Goal: Communication & Community: Answer question/provide support

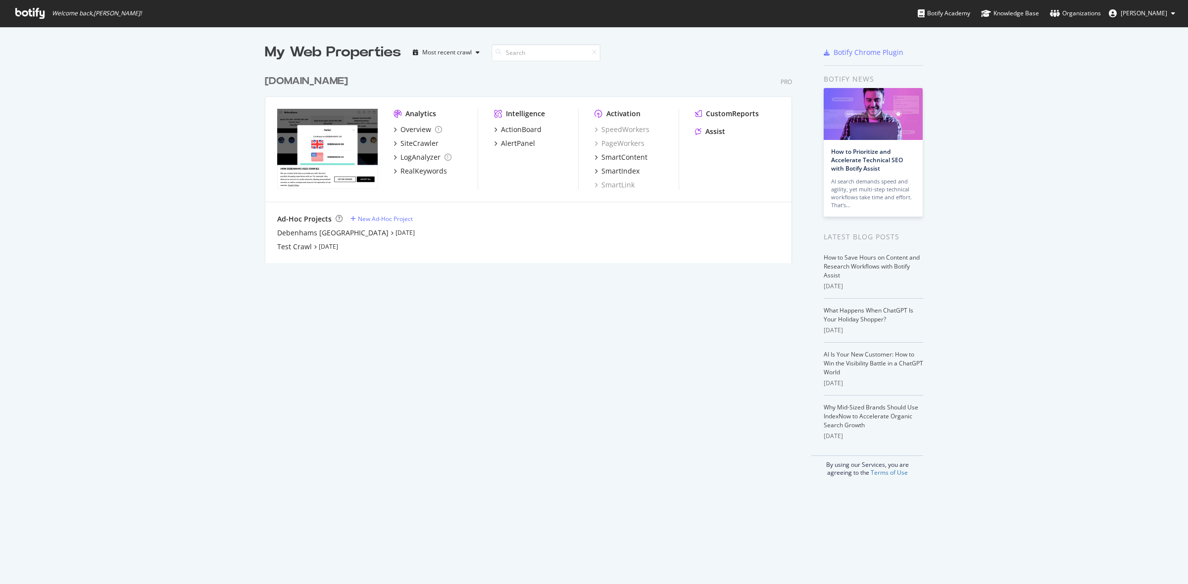
scroll to position [192, 526]
click at [330, 81] on div "debenhams.com" at bounding box center [306, 81] width 83 height 14
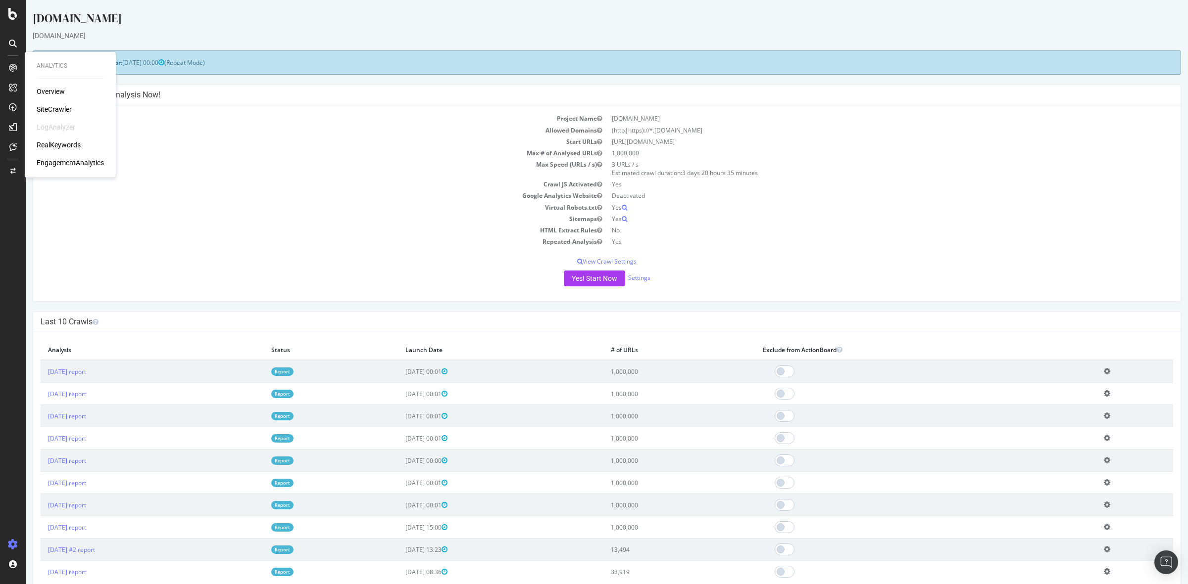
click at [52, 107] on div "SiteCrawler" at bounding box center [54, 109] width 35 height 10
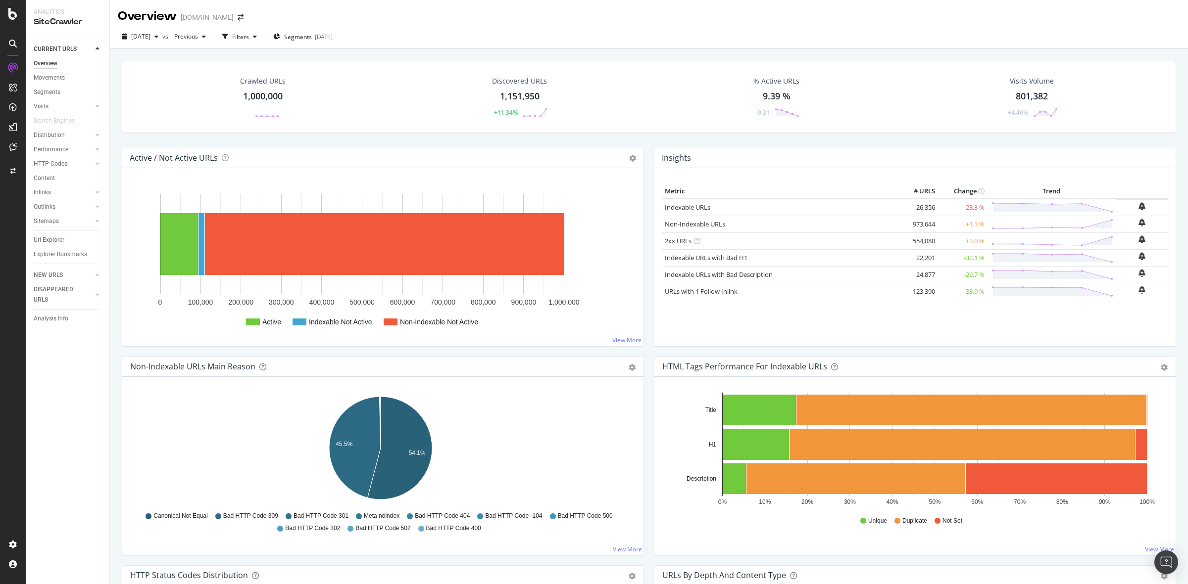
click at [251, 97] on div "1,000,000" at bounding box center [263, 96] width 40 height 13
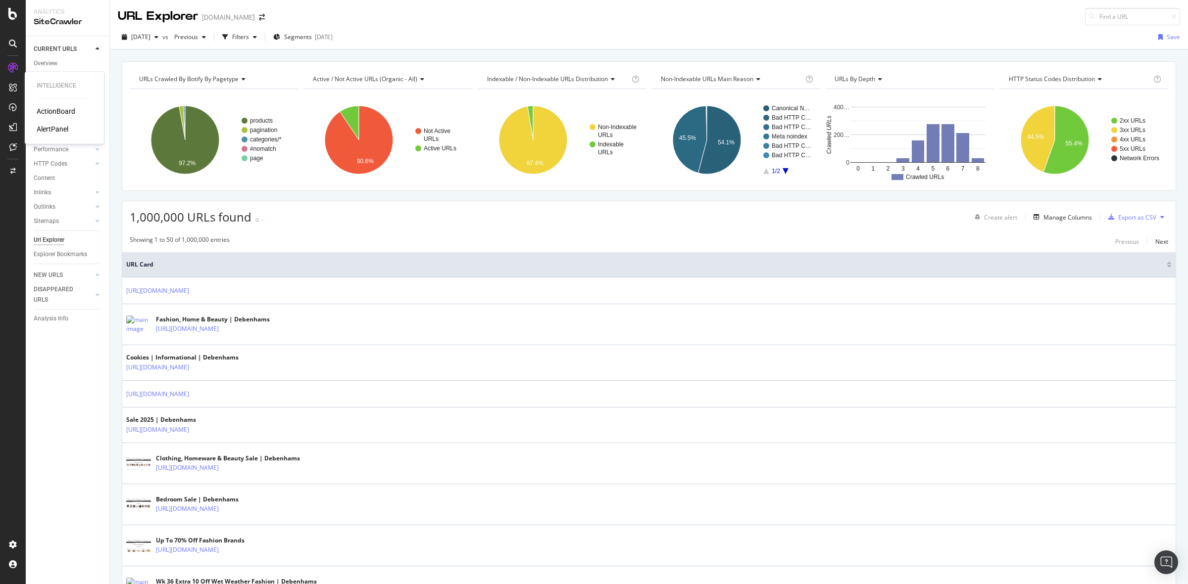
click at [46, 109] on div "ActionBoard" at bounding box center [56, 111] width 39 height 10
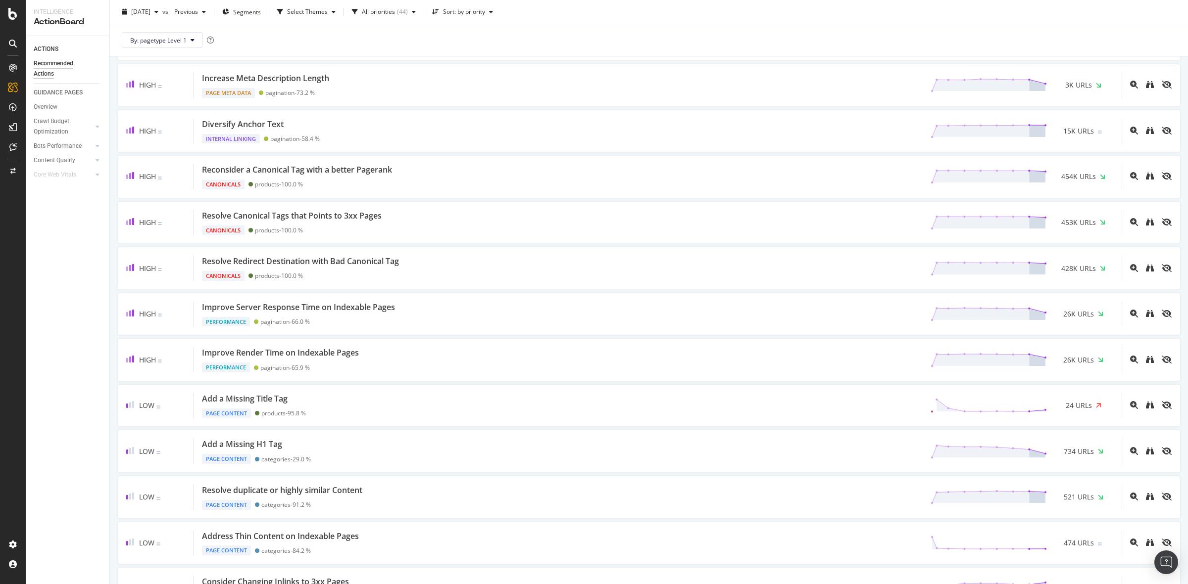
scroll to position [495, 0]
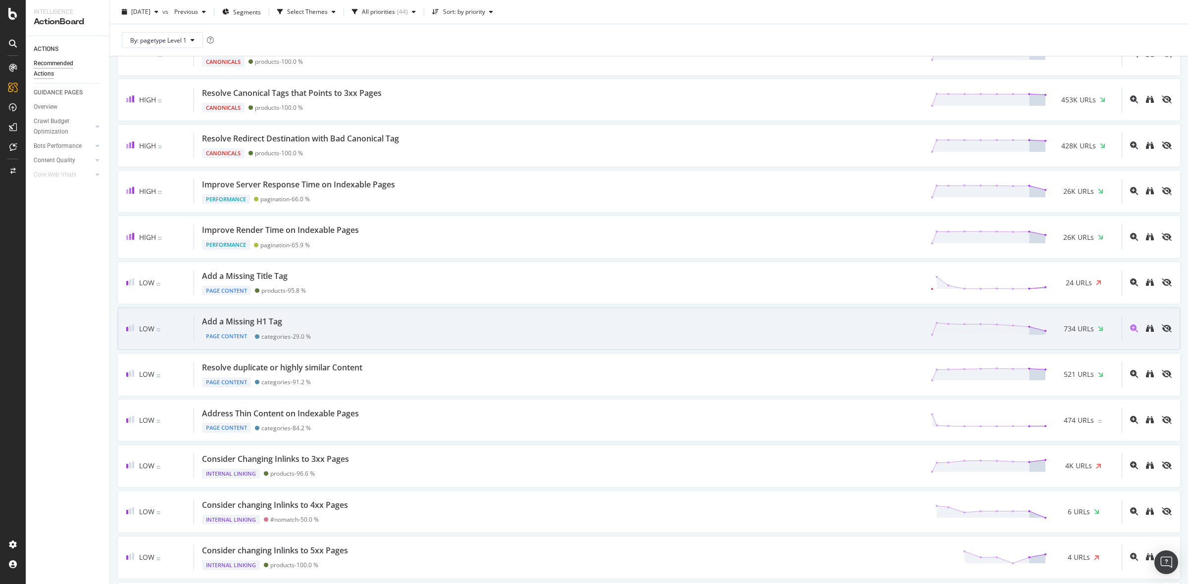
click at [408, 327] on div "Add a Missing H1 Tag Page Content categories - 29.0 % 734 URLs" at bounding box center [657, 328] width 927 height 25
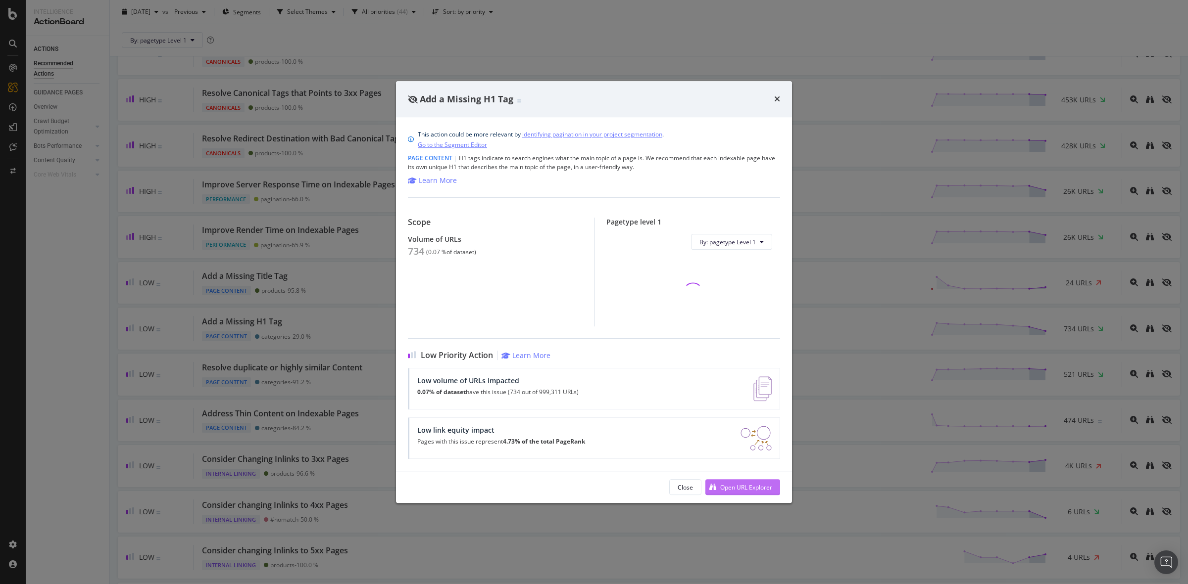
click at [753, 480] on div "Open URL Explorer" at bounding box center [738, 487] width 67 height 15
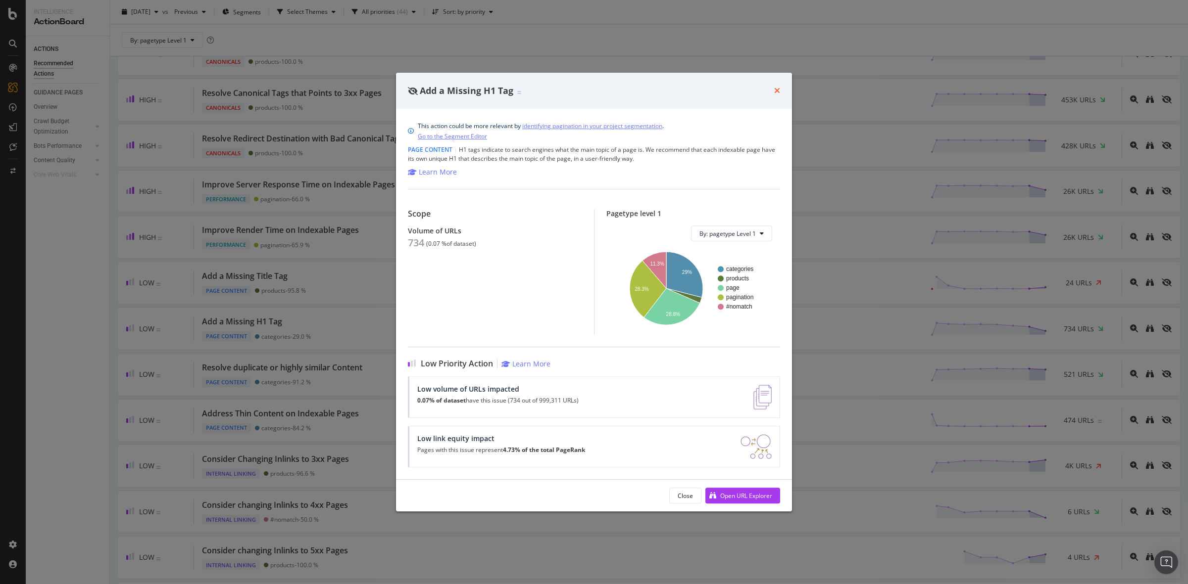
click at [776, 90] on icon "times" at bounding box center [777, 91] width 6 height 8
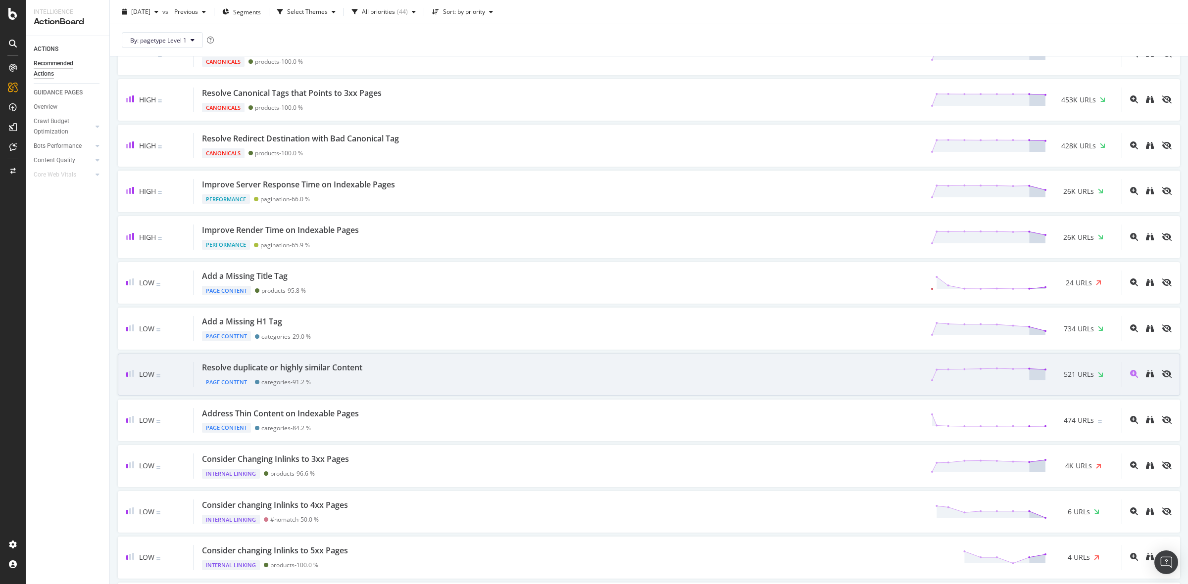
click at [501, 364] on div "Low Resolve duplicate or highly similar Content Page Content categories - 91.2 …" at bounding box center [649, 375] width 1062 height 42
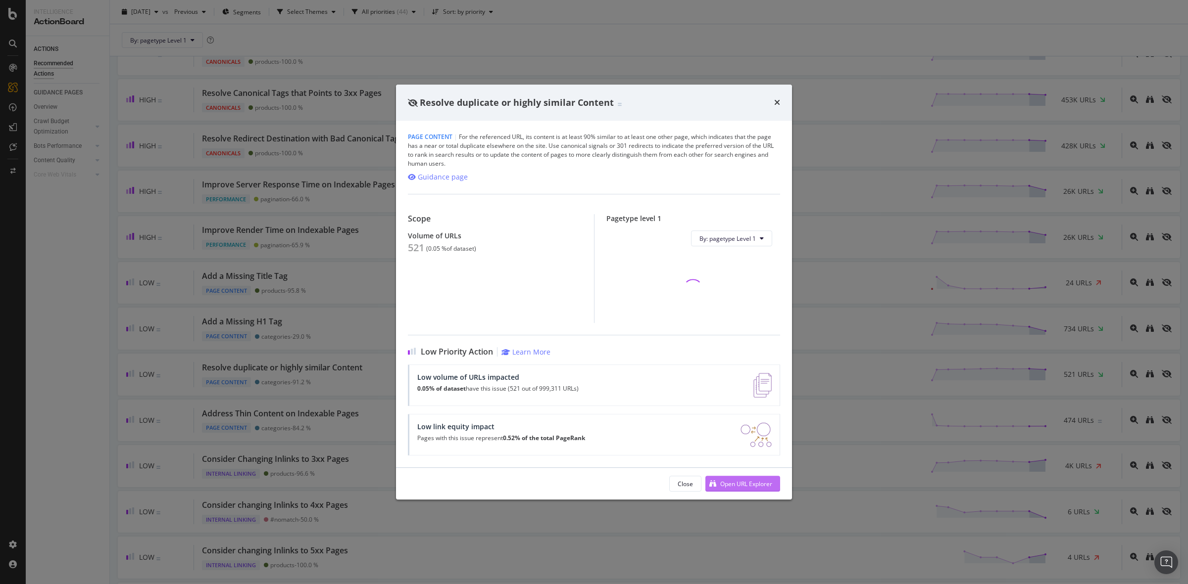
click at [753, 487] on div "Open URL Explorer" at bounding box center [746, 484] width 52 height 8
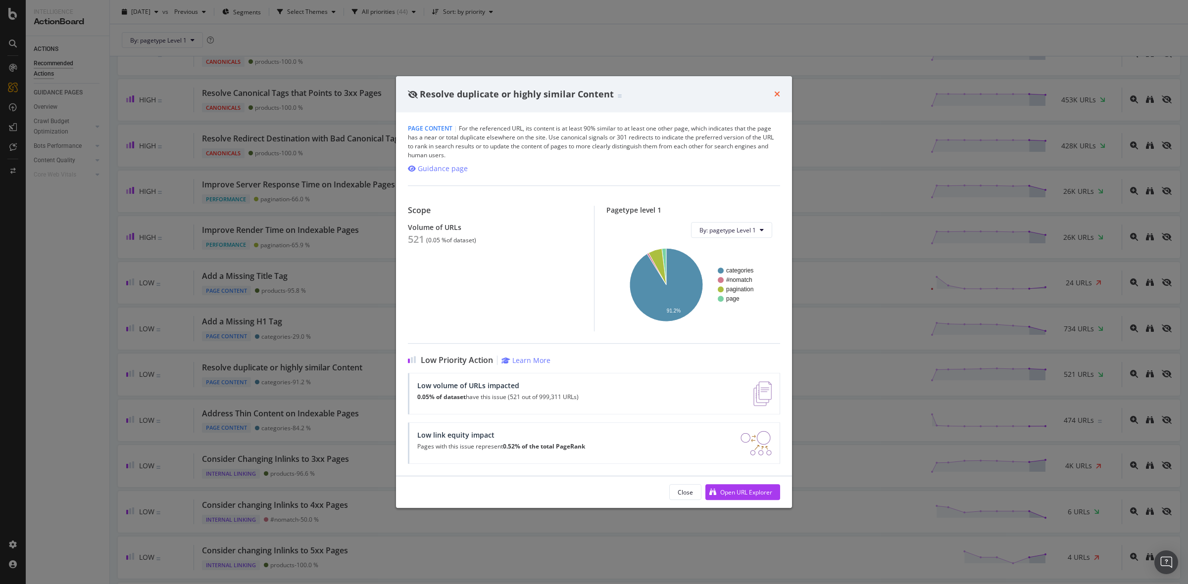
click at [776, 95] on icon "times" at bounding box center [777, 94] width 6 height 8
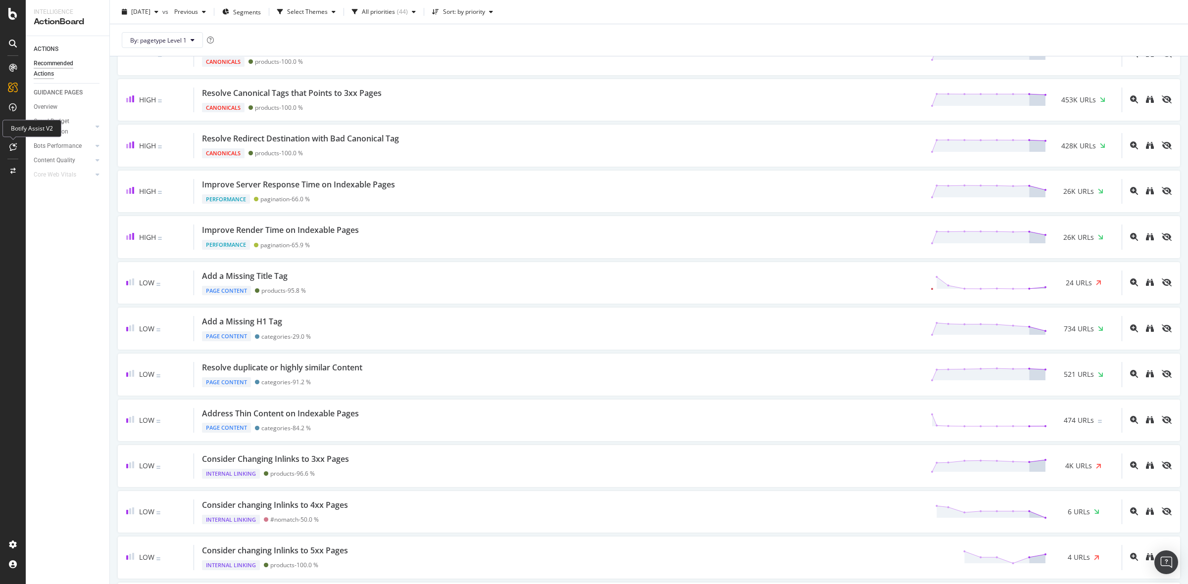
click at [11, 145] on icon at bounding box center [12, 147] width 7 height 8
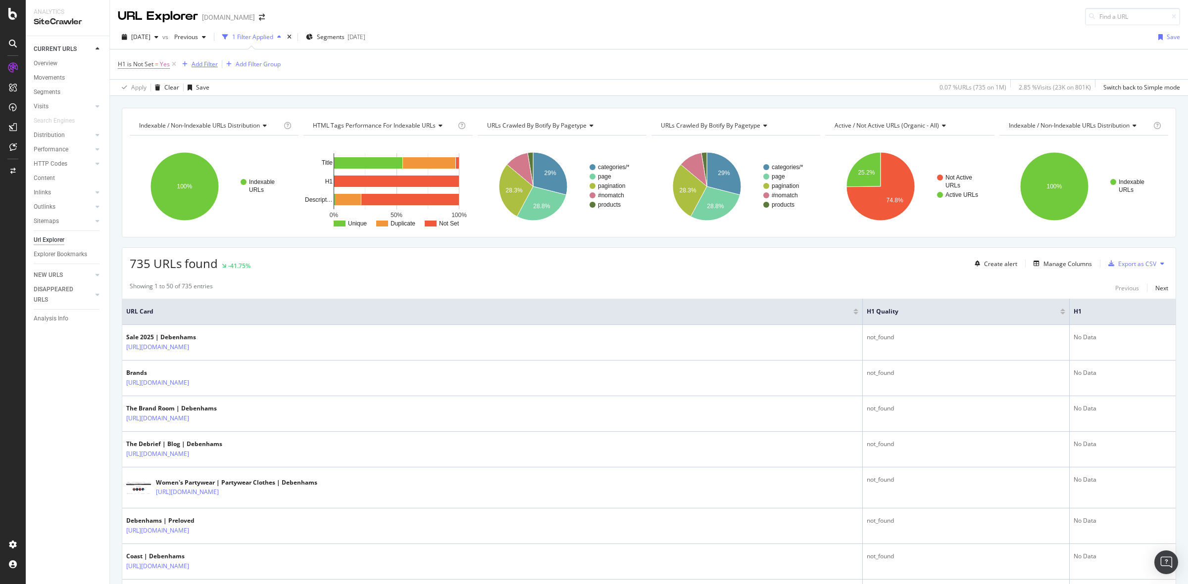
click at [209, 65] on div "Add Filter" at bounding box center [205, 64] width 26 height 8
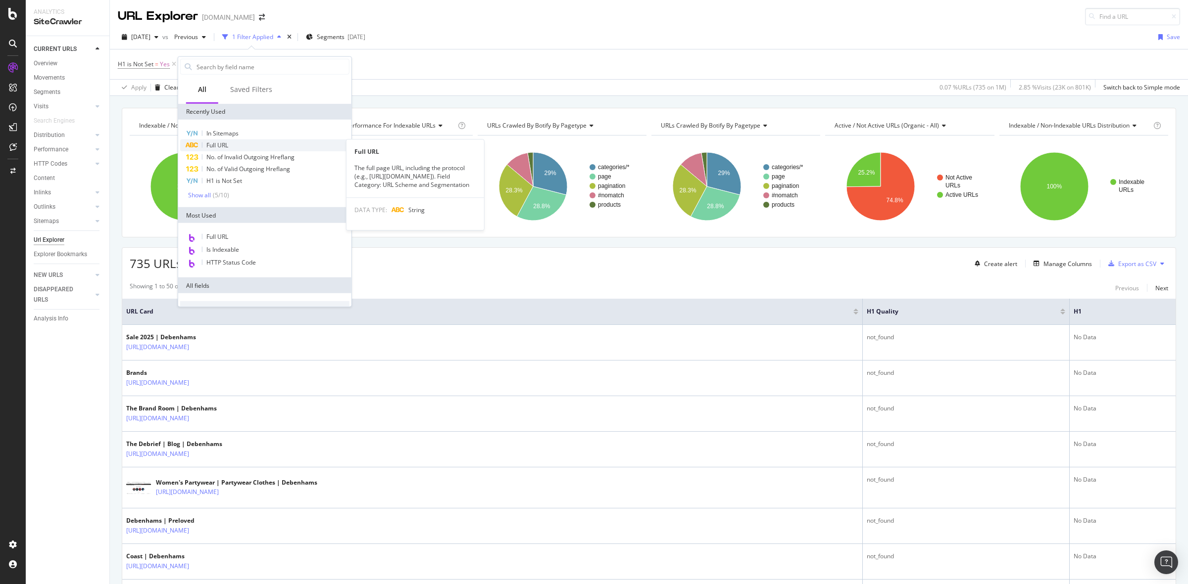
click at [305, 140] on div "Full URL" at bounding box center [264, 146] width 169 height 12
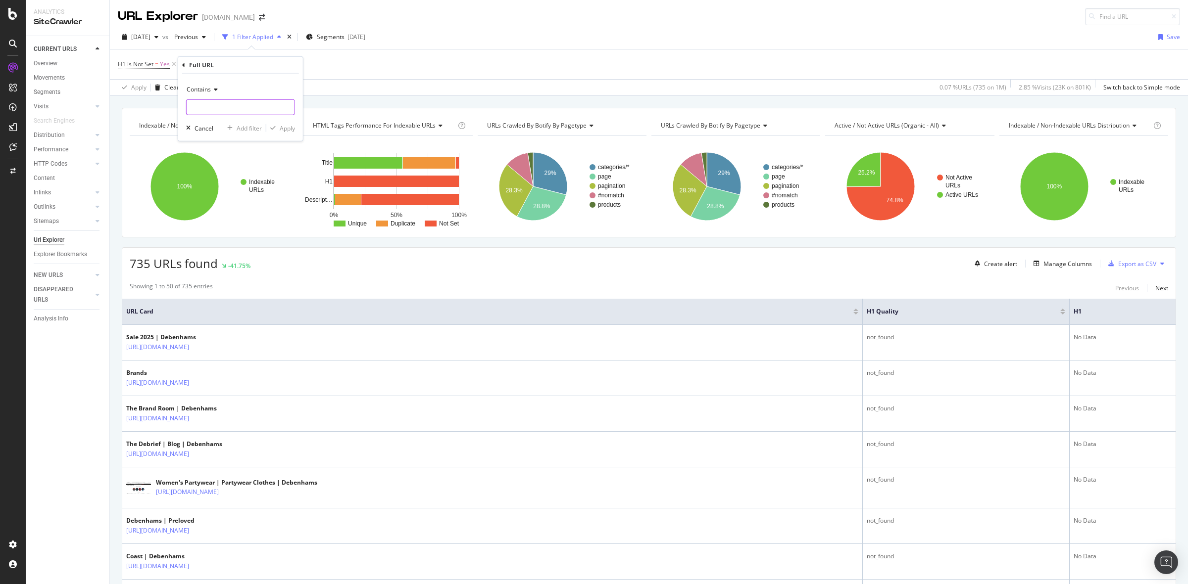
click at [244, 108] on input "text" at bounding box center [241, 107] width 108 height 16
type input "debrief"
click at [286, 127] on div "Apply" at bounding box center [287, 128] width 15 height 8
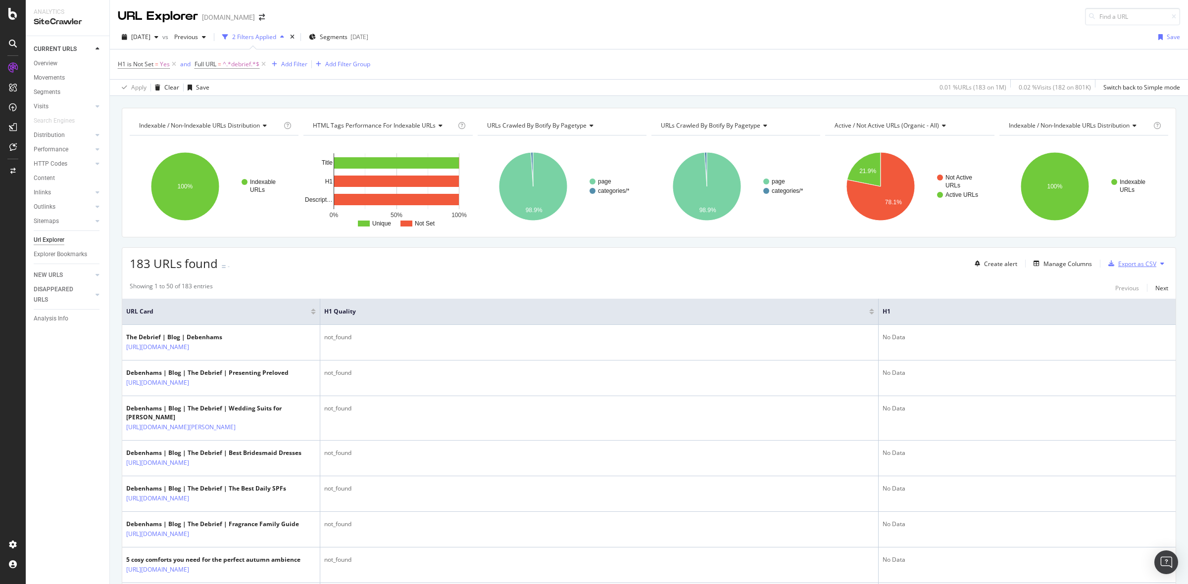
click at [1126, 268] on div "Export as CSV" at bounding box center [1137, 264] width 38 height 8
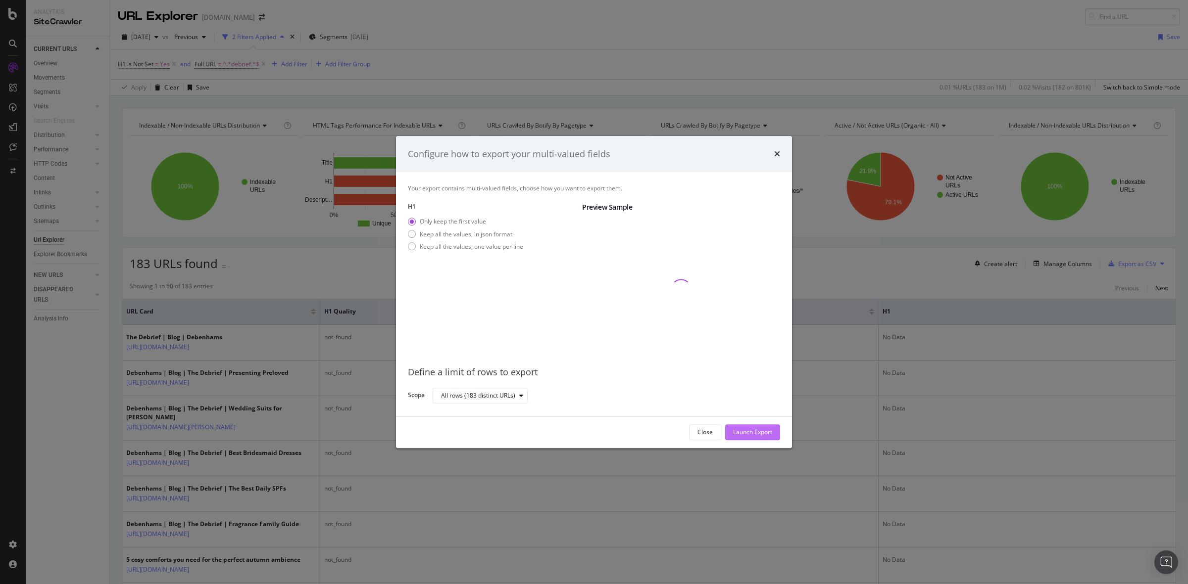
click at [768, 432] on div "Launch Export" at bounding box center [752, 433] width 39 height 8
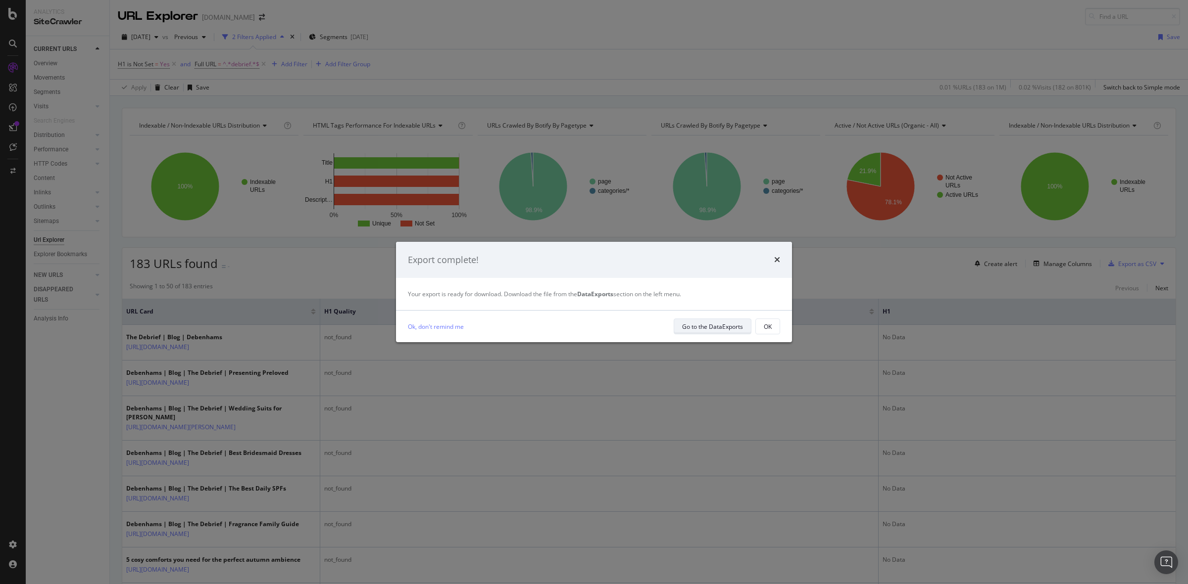
click at [725, 330] on div "Go to the DataExports" at bounding box center [712, 327] width 61 height 8
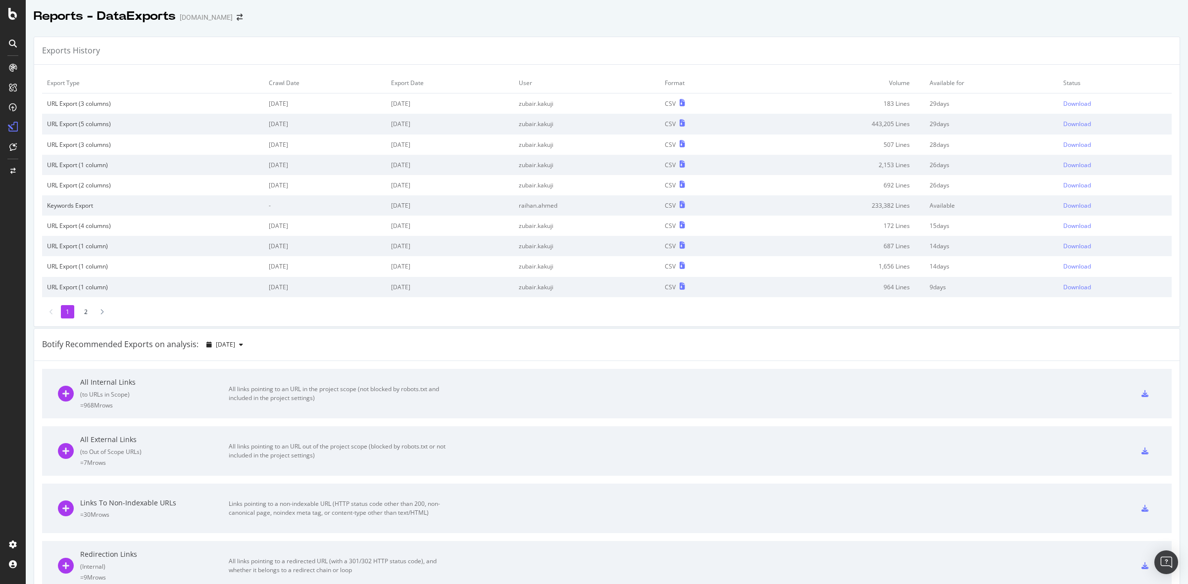
click at [495, 33] on div "Exports History Export Type Crawl Date Export Date User Format Volume Available…" at bounding box center [607, 524] width 1162 height 990
click at [1068, 105] on div "Download" at bounding box center [1077, 103] width 28 height 8
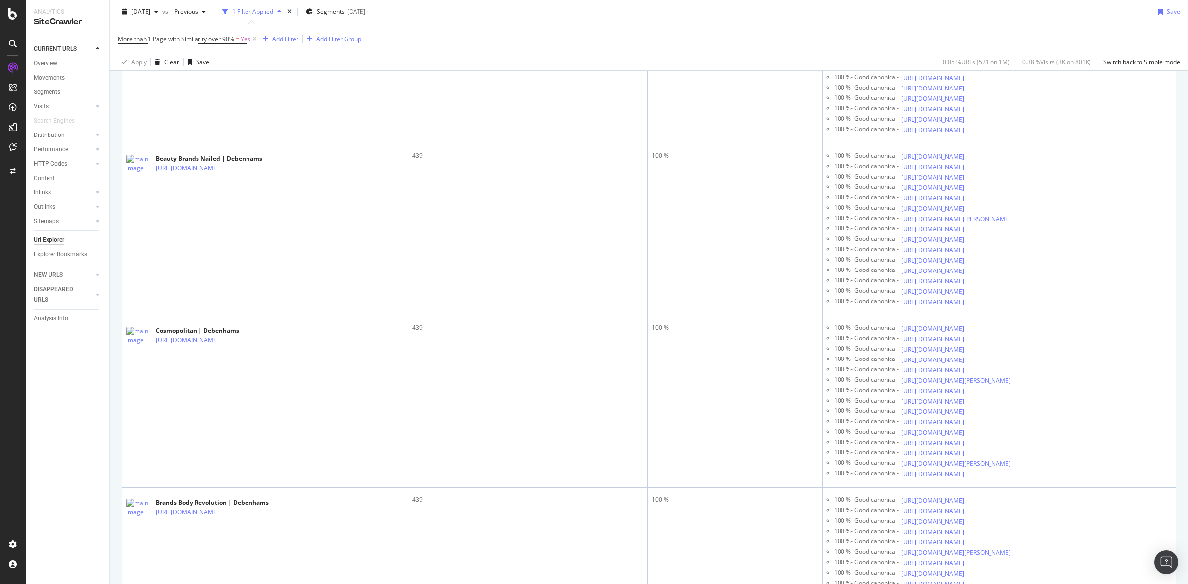
scroll to position [2907, 0]
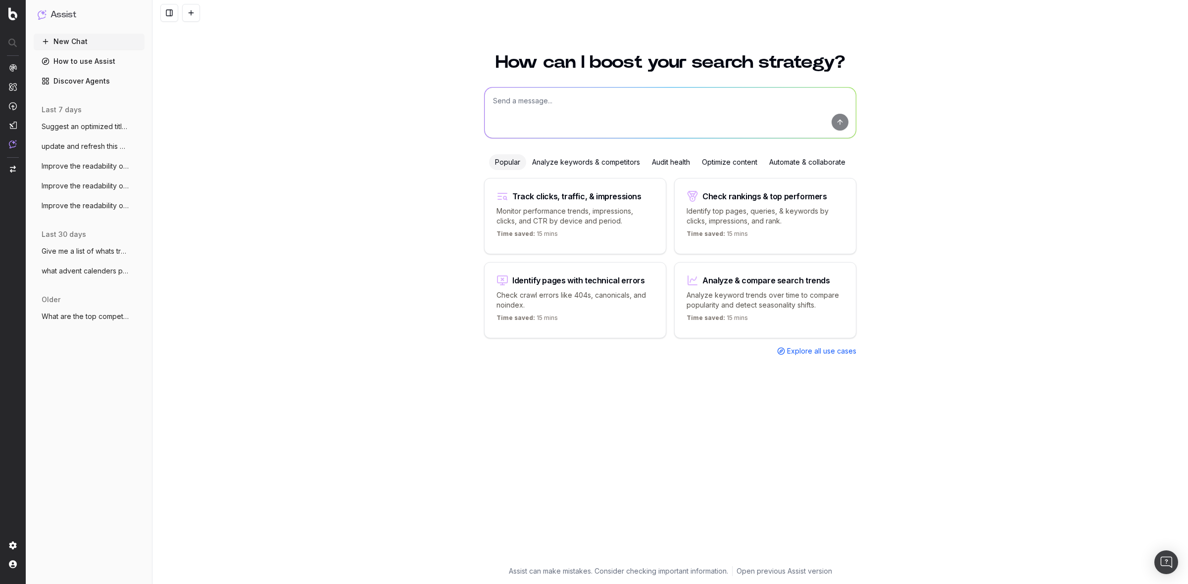
click at [723, 161] on div "Optimize content" at bounding box center [729, 162] width 67 height 16
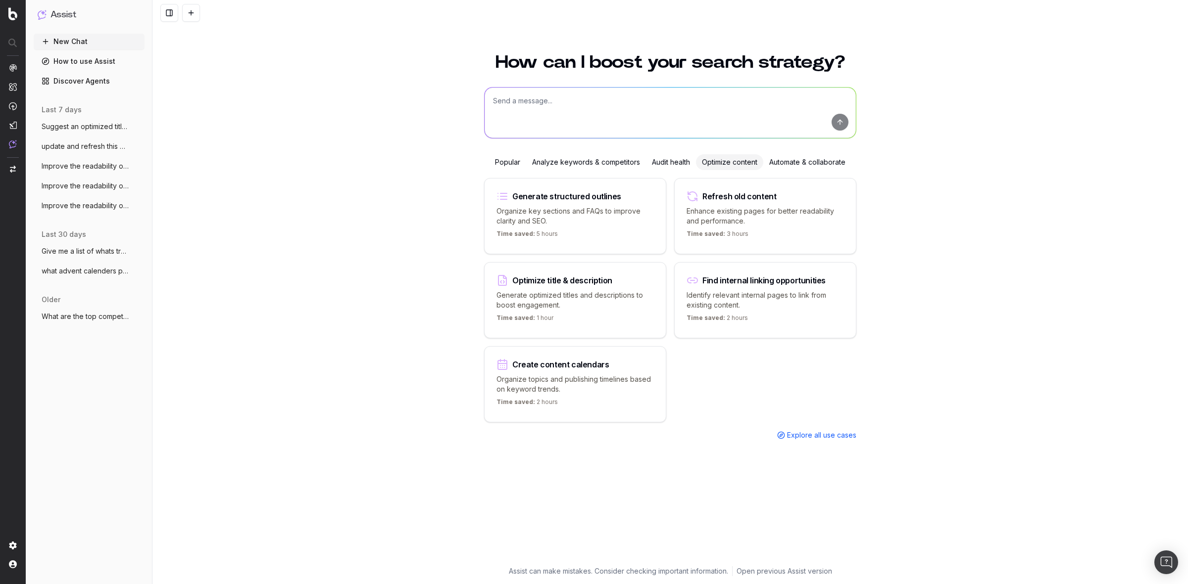
click at [539, 100] on textarea at bounding box center [669, 113] width 371 height 50
click at [768, 216] on p "Enhance existing pages for better readability and performance." at bounding box center [764, 216] width 157 height 20
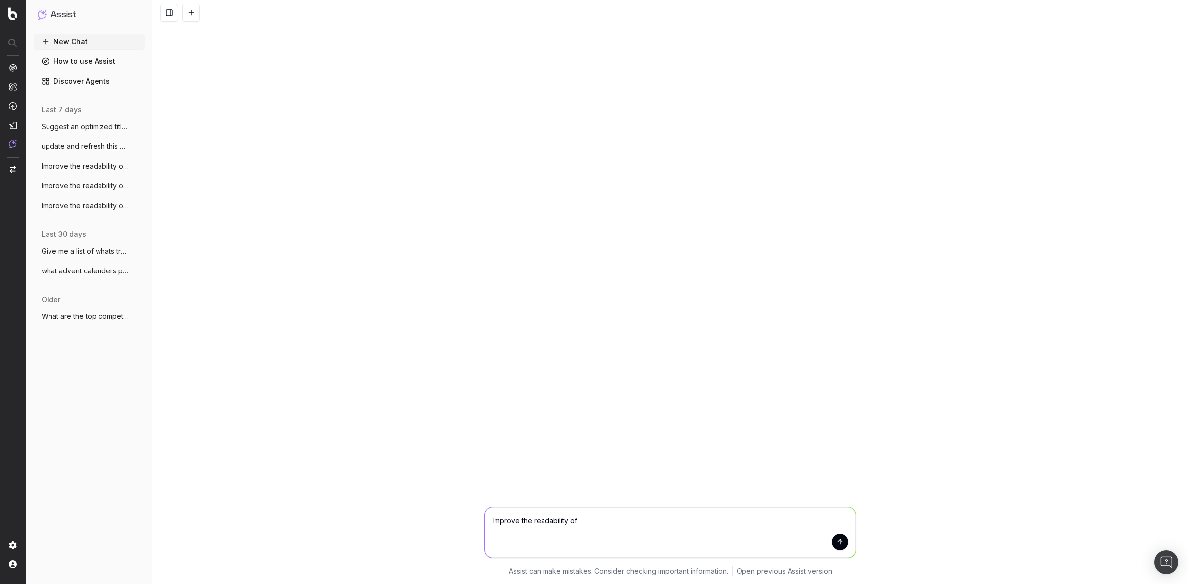
paste textarea "Our fabulous plus size fashion range is perfect for the woman with a beautifull…"
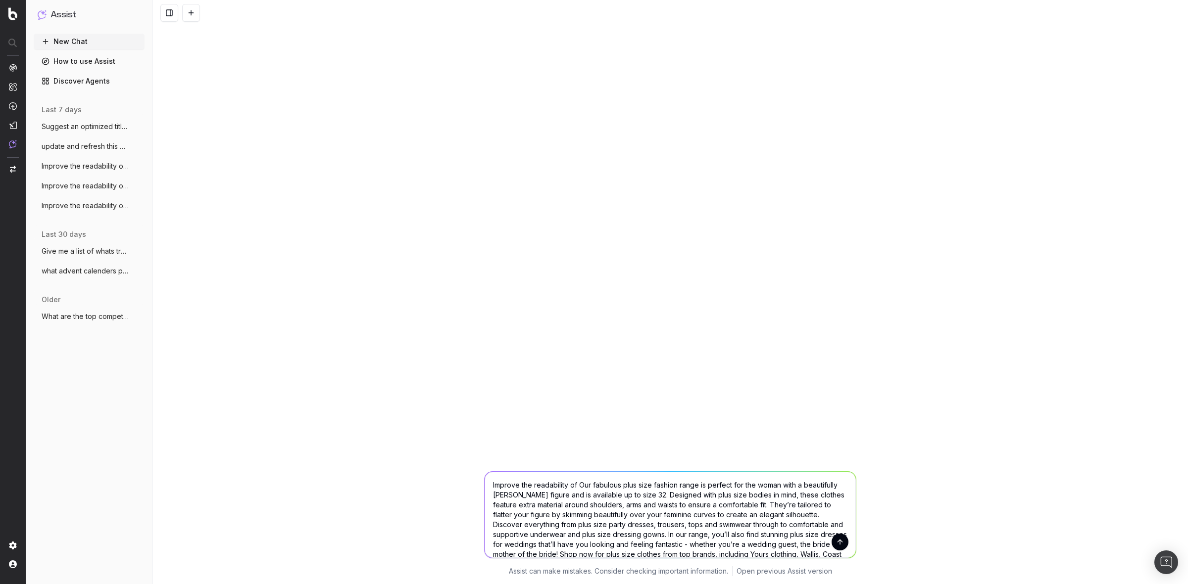
scroll to position [20, 0]
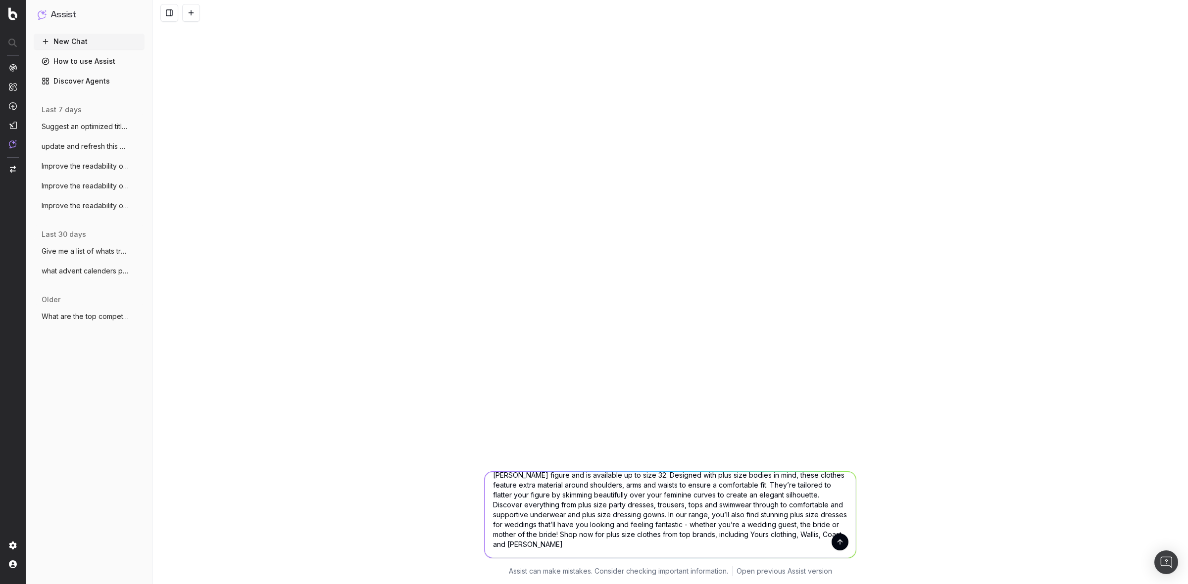
drag, startPoint x: 577, startPoint y: 484, endPoint x: 781, endPoint y: 614, distance: 241.6
click at [781, 584] on html "Assist New Chat How to use Assist Discover Agents last 7 days Suggest an optimi…" at bounding box center [594, 292] width 1188 height 584
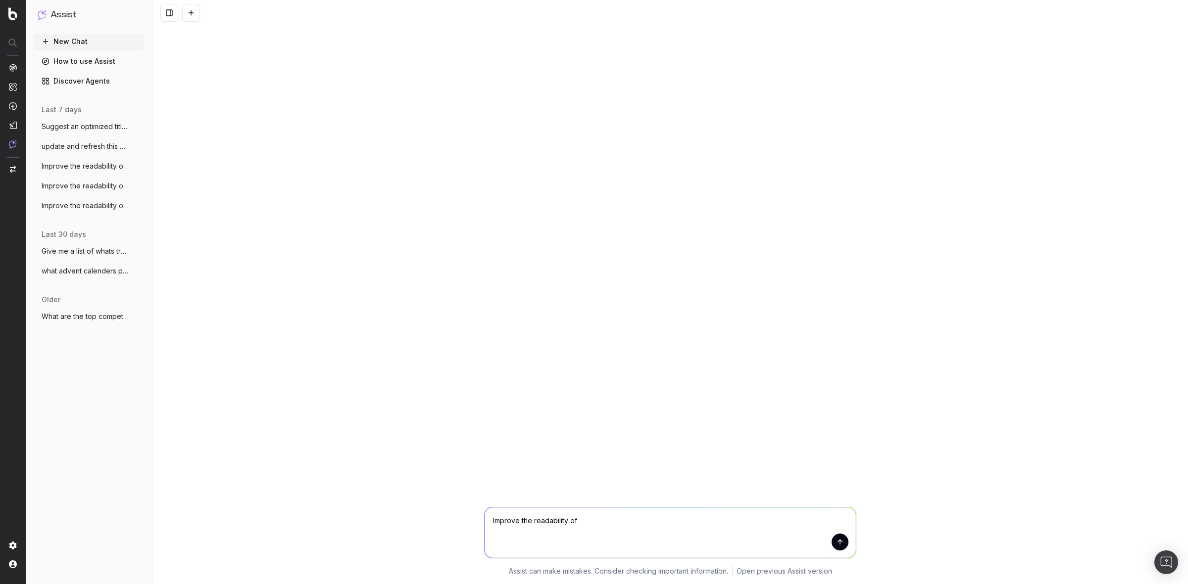
scroll to position [0, 0]
paste textarea "https://www.debenhams.com/categories/womens-plus-size"
paste textarea "Our fabulous plus size fashion range is perfect for the woman with a beautifull…"
type textarea "Improve the readability of https://www.debenhams.com/categories/womens-plus-siz…"
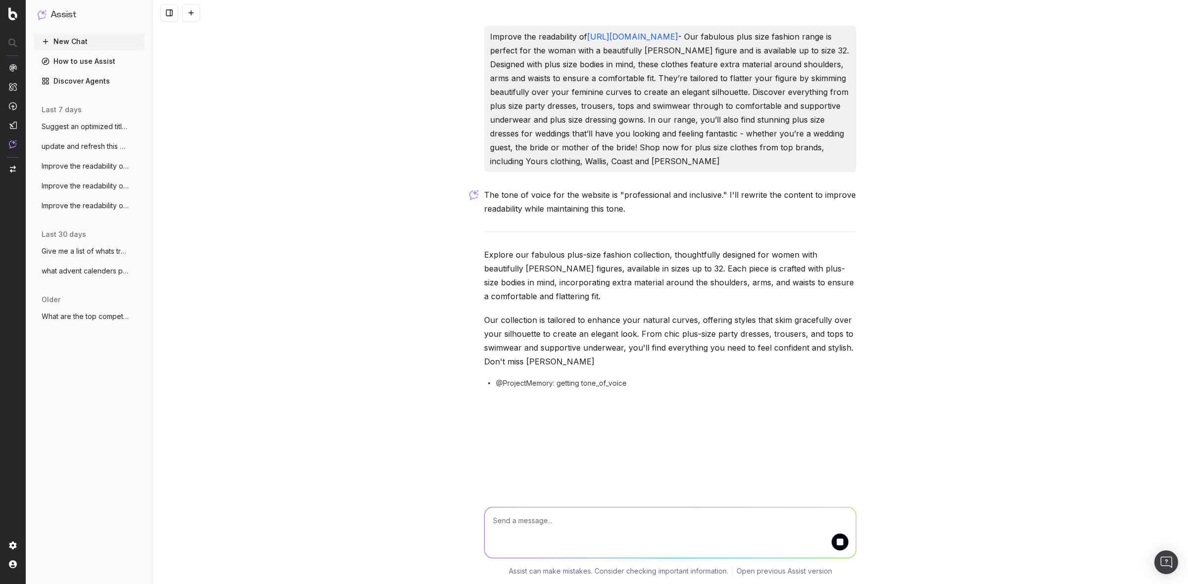
click at [609, 522] on textarea at bounding box center [669, 533] width 371 height 50
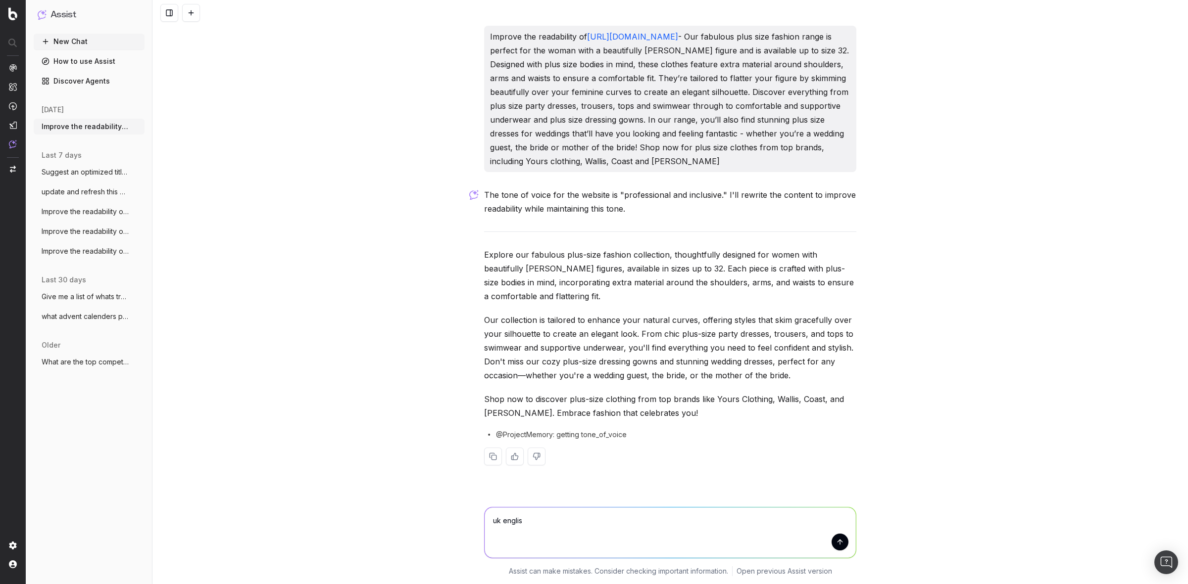
type textarea "uk english"
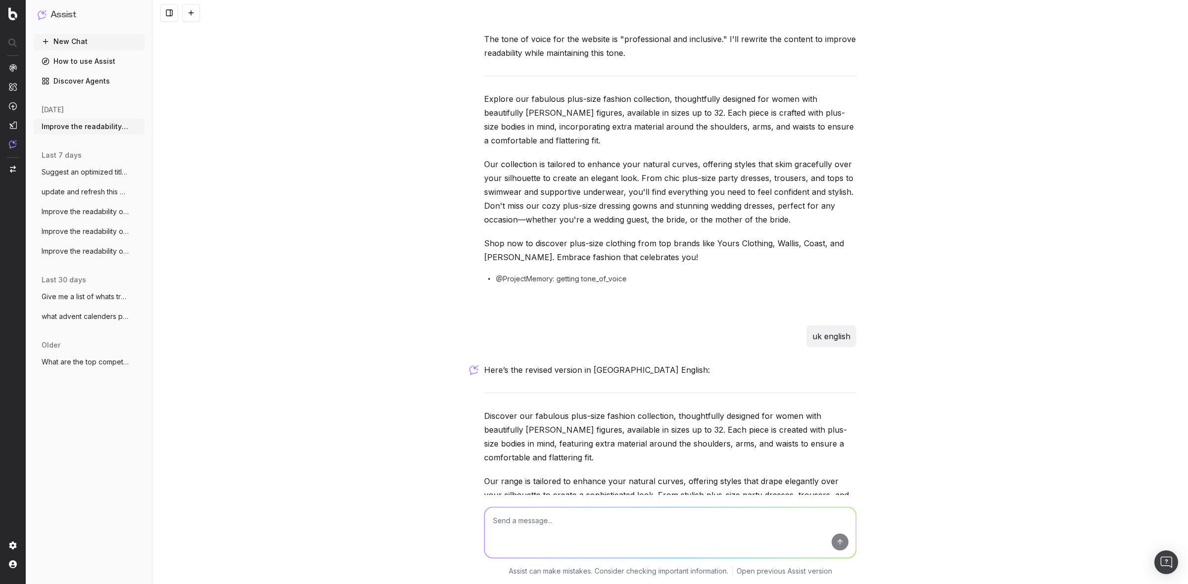
scroll to position [285, 0]
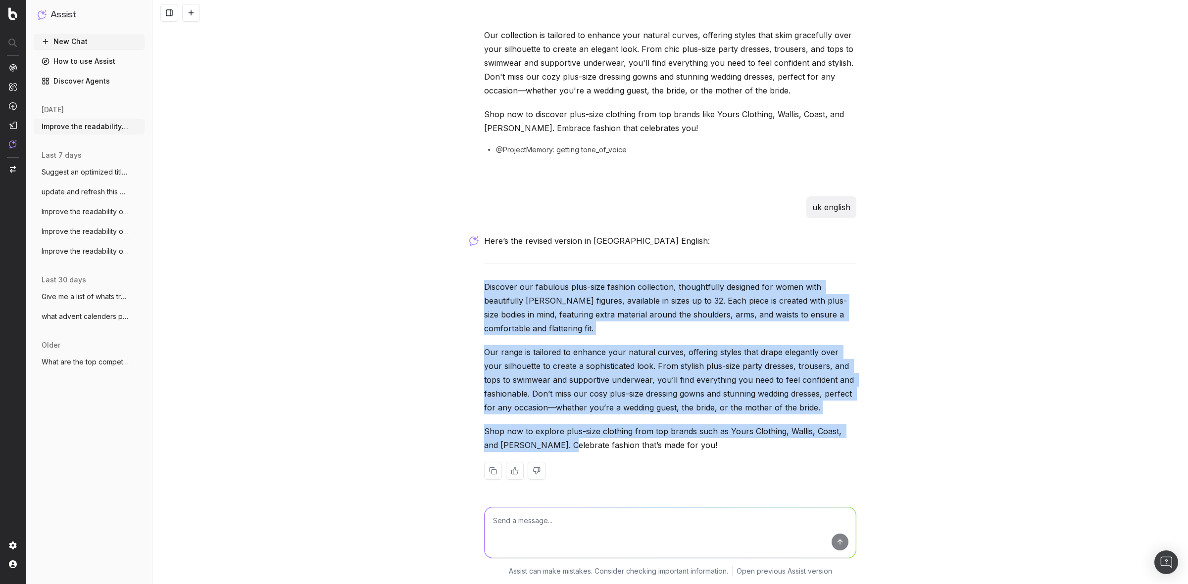
drag, startPoint x: 477, startPoint y: 288, endPoint x: 542, endPoint y: 446, distance: 171.8
click at [542, 446] on div "Improve the readability of https://www.debenhams.com/categories/womens-plus-siz…" at bounding box center [670, 118] width 380 height 755
copy div "Discover our fabulous plus-size fashion collection, thoughtfully designed for w…"
click at [366, 310] on div "Improve the readability of https://www.debenhams.com/categories/womens-plus-siz…" at bounding box center [669, 292] width 1035 height 584
drag, startPoint x: 473, startPoint y: 281, endPoint x: 540, endPoint y: 449, distance: 181.2
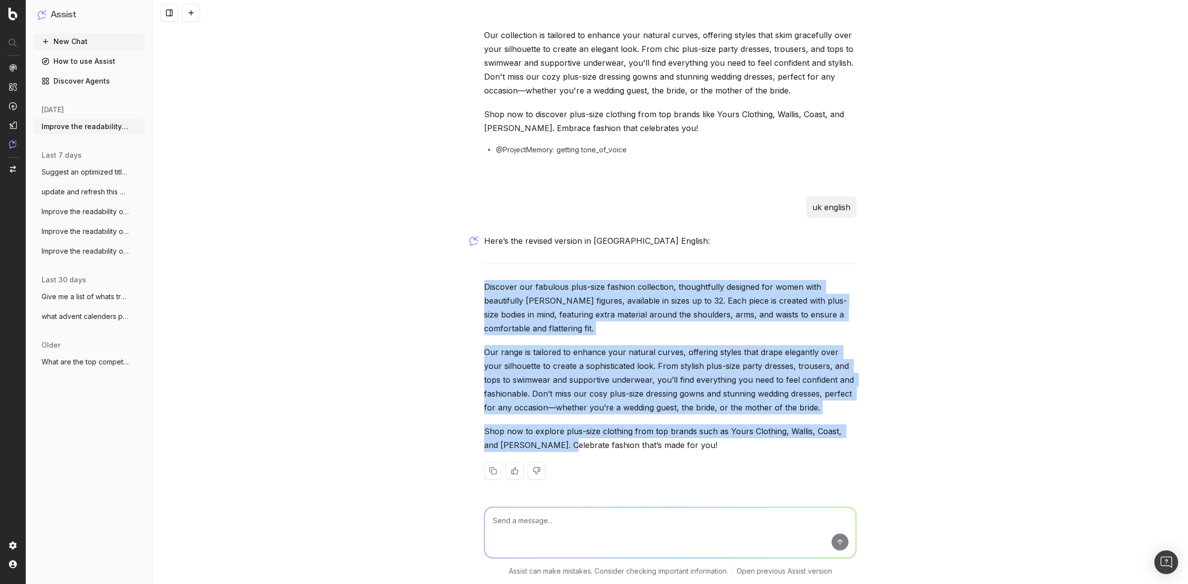
click at [540, 449] on div "Improve the readability of https://www.debenhams.com/categories/womens-plus-siz…" at bounding box center [669, 292] width 1035 height 584
copy div "Discover our fabulous plus-size fashion collection, thoughtfully designed for w…"
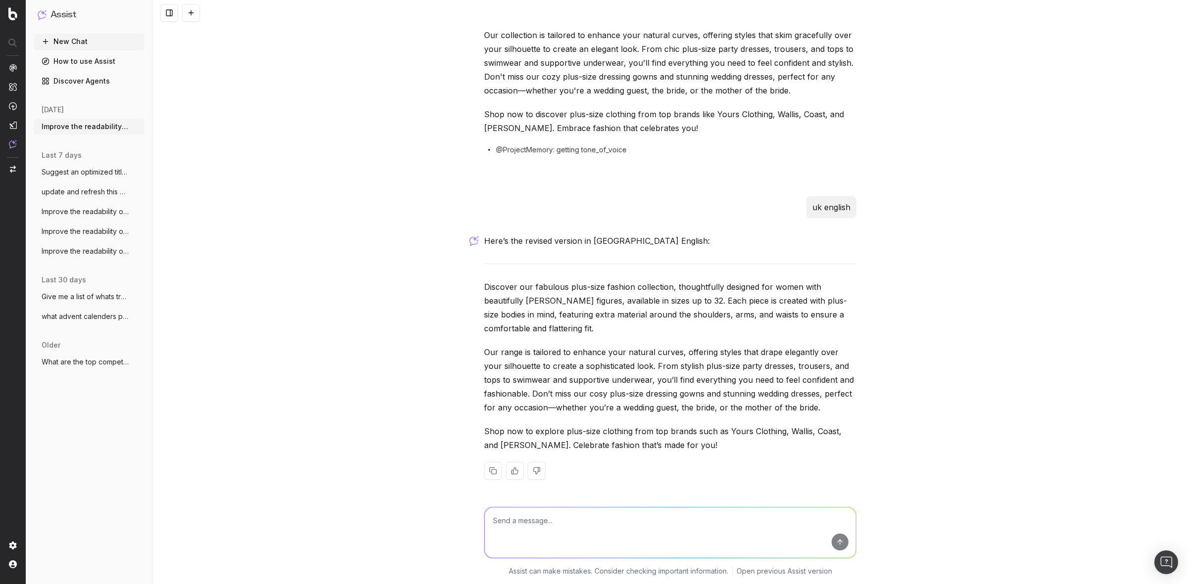
click at [572, 523] on textarea at bounding box center [669, 533] width 371 height 50
paste textarea "https://www.debenhams.com/categories/home-tableware-table-cloths"
type textarea "same for this page - https://www.debenhams.com/categories/home-tableware-table-…"
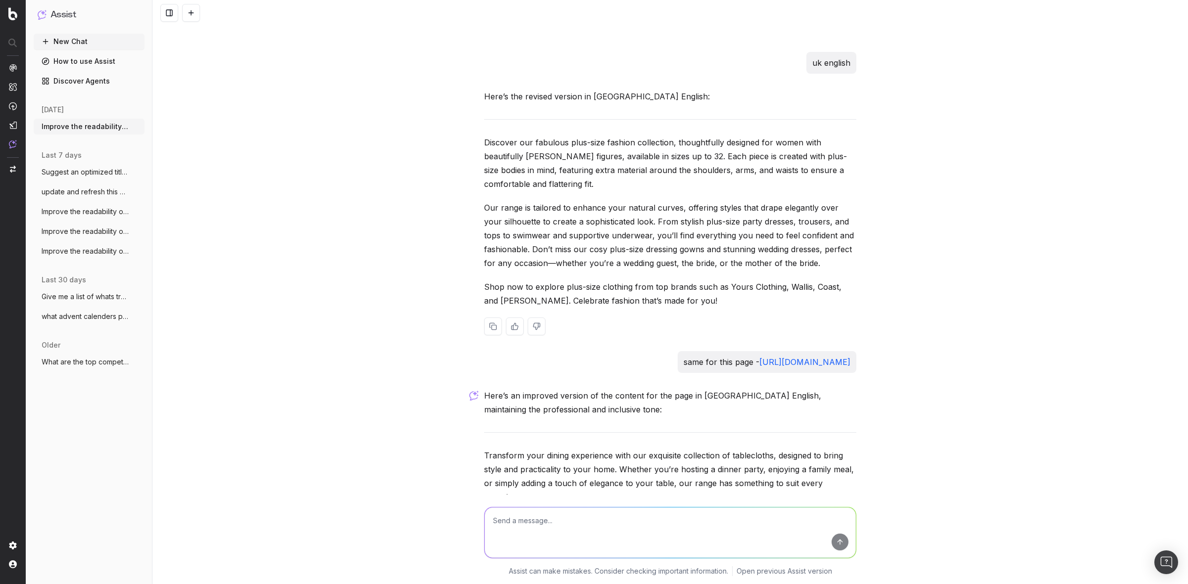
scroll to position [571, 0]
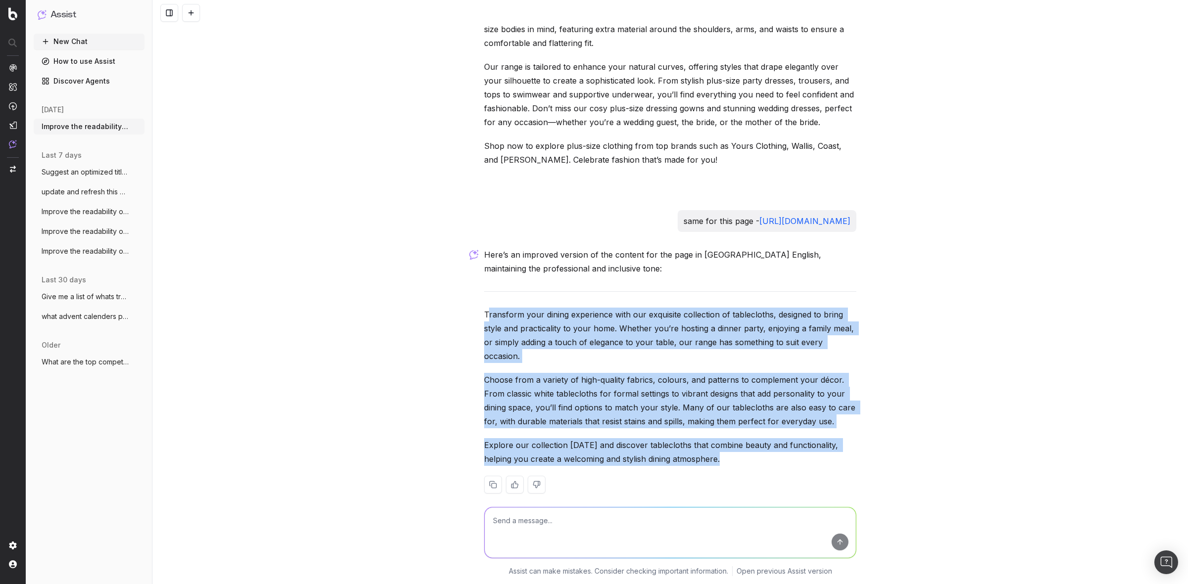
drag, startPoint x: 483, startPoint y: 312, endPoint x: 706, endPoint y: 453, distance: 264.0
click at [706, 453] on div "Here’s an improved version of the content for the page in UK English, maintaini…" at bounding box center [670, 379] width 372 height 262
click at [484, 343] on p "Transform your dining experience with our exquisite collection of tablecloths, …" at bounding box center [670, 335] width 372 height 55
drag, startPoint x: 477, startPoint y: 308, endPoint x: 709, endPoint y: 454, distance: 274.6
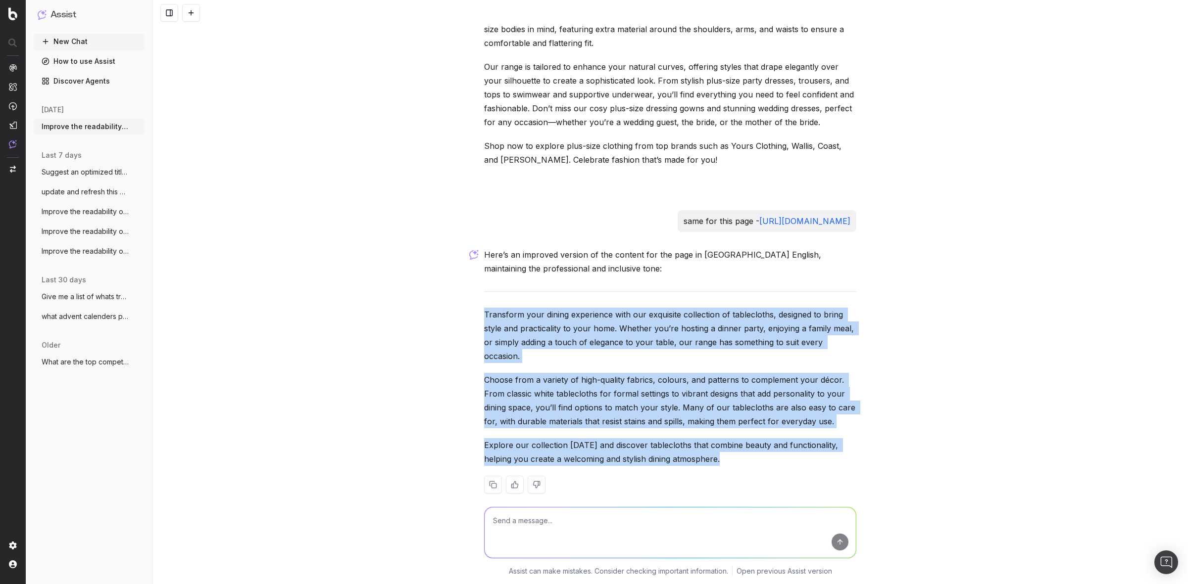
copy div "Transform your dining experience with our exquisite collection of tablecloths, …"
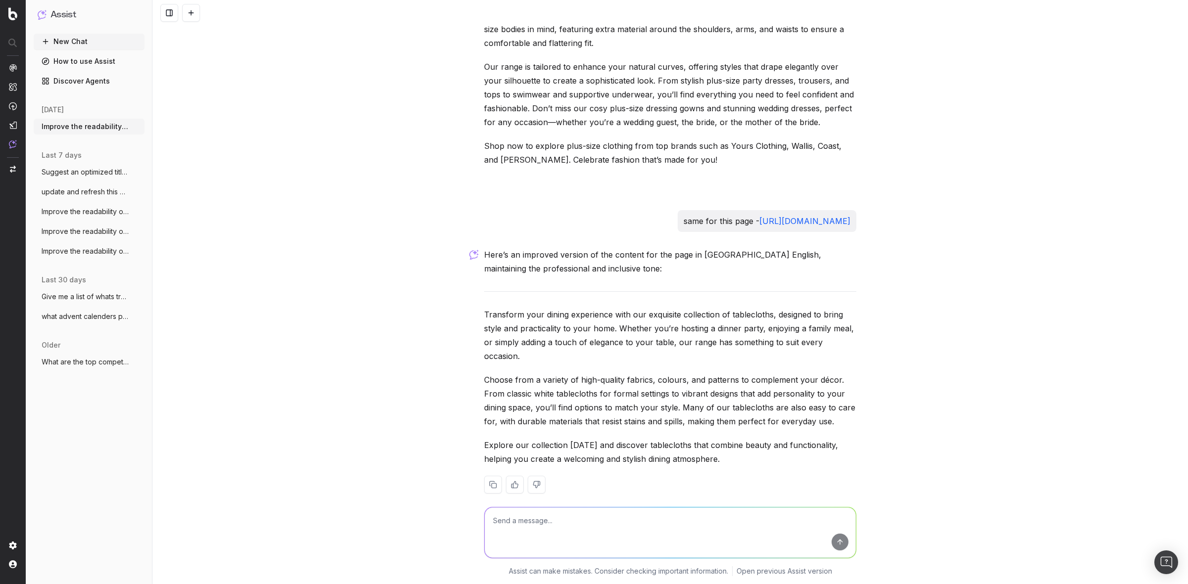
click at [558, 530] on textarea at bounding box center [669, 533] width 371 height 50
paste textarea "https://www.debenhams.com/categories/home-furniture-sofas-and-chairs-sofas-corn…"
type textarea "https://www.debenhams.com/categories/home-furniture-sofas-and-chairs-sofas-corn…"
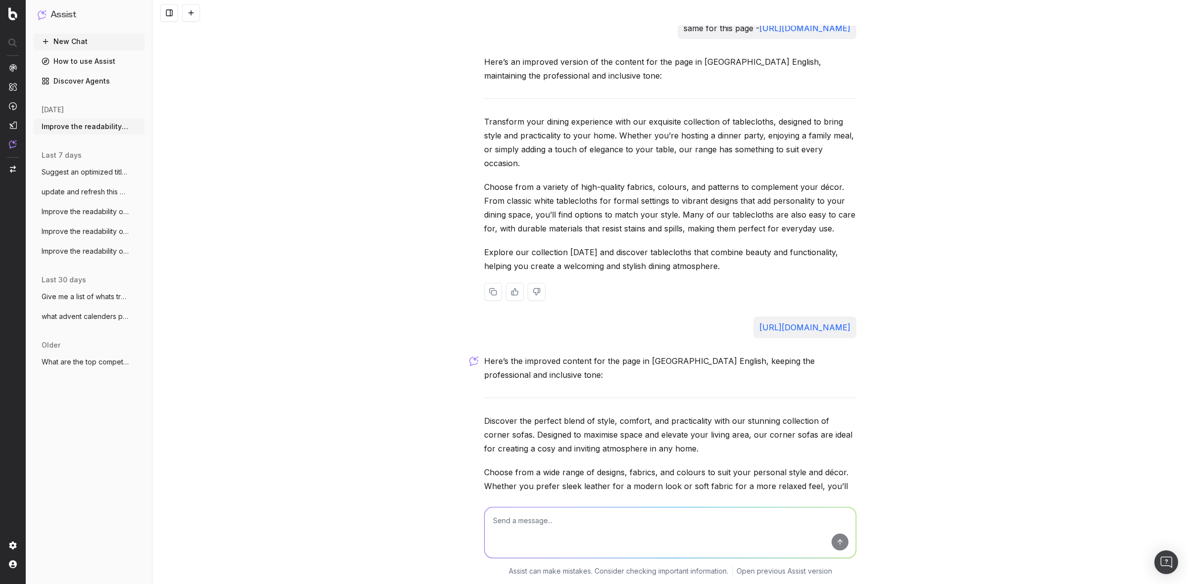
scroll to position [857, 0]
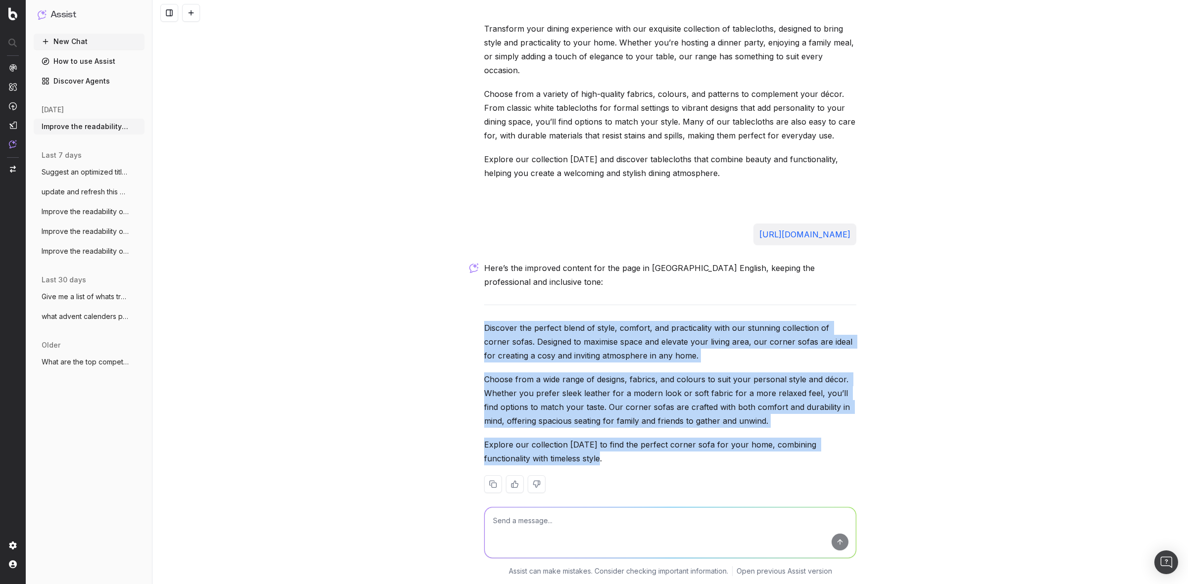
drag, startPoint x: 580, startPoint y: 446, endPoint x: 482, endPoint y: 316, distance: 163.3
click at [484, 316] on div "Here’s the improved content for the page in UK English, keeping the professiona…" at bounding box center [670, 385] width 372 height 248
copy div "Discover the perfect blend of style, comfort, and practicality with our stunnin…"
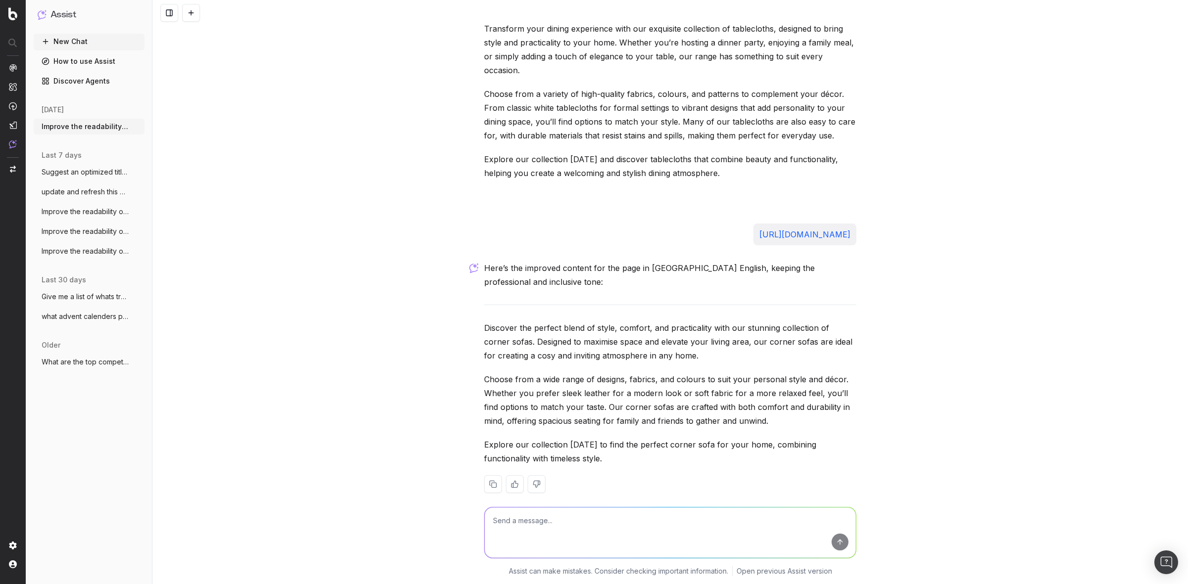
click at [389, 203] on div "Improve the readability of https://www.debenhams.com/categories/womens-plus-siz…" at bounding box center [669, 292] width 1035 height 584
click at [519, 524] on textarea at bounding box center [669, 533] width 371 height 50
paste textarea "https://www.debenhams.com/categories/mens-accessories-hats-gloves-scarves-scarv…"
paste textarea "Tie together any outfit with our selection of men's scarves. Wrap up and stay w…"
type textarea "https://www.debenhams.com/categories/mens-accessories-hats-gloves-scarves-scarv…"
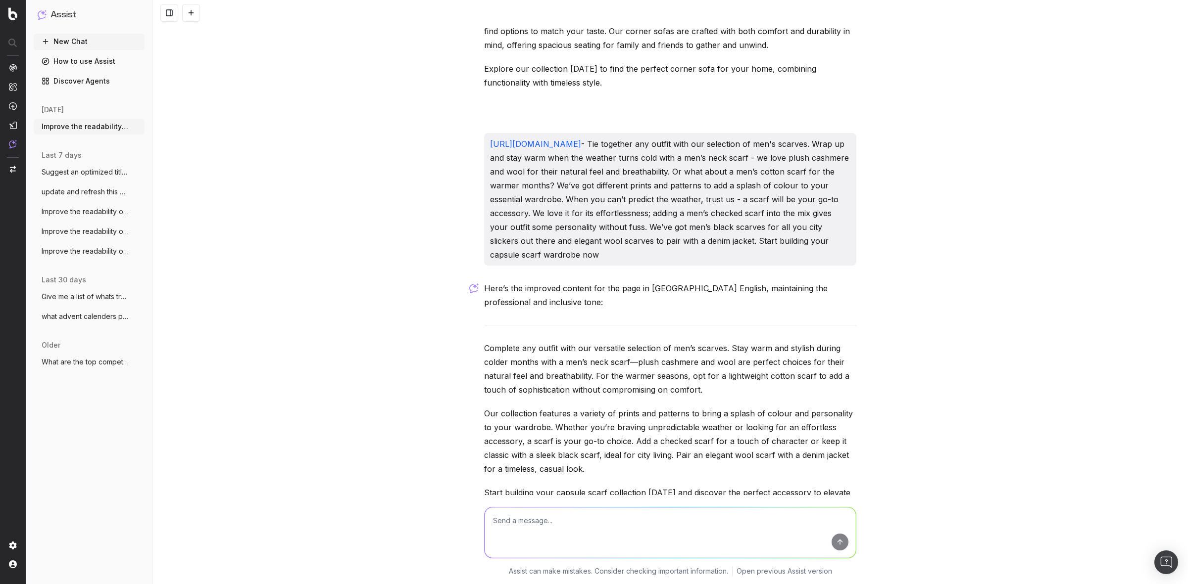
scroll to position [1280, 0]
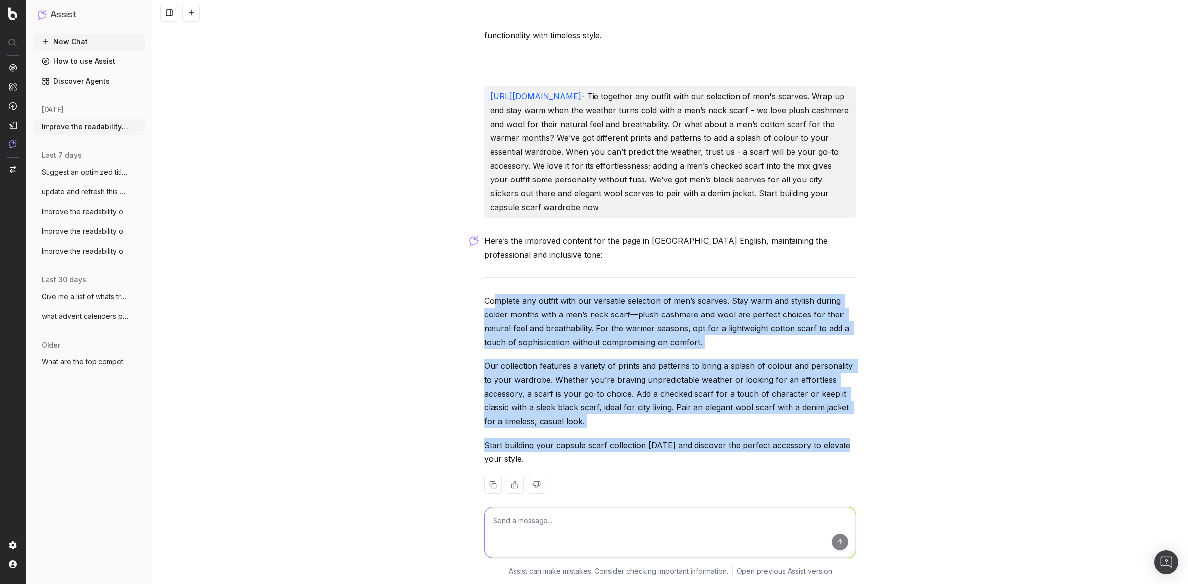
drag, startPoint x: 490, startPoint y: 288, endPoint x: 852, endPoint y: 431, distance: 389.2
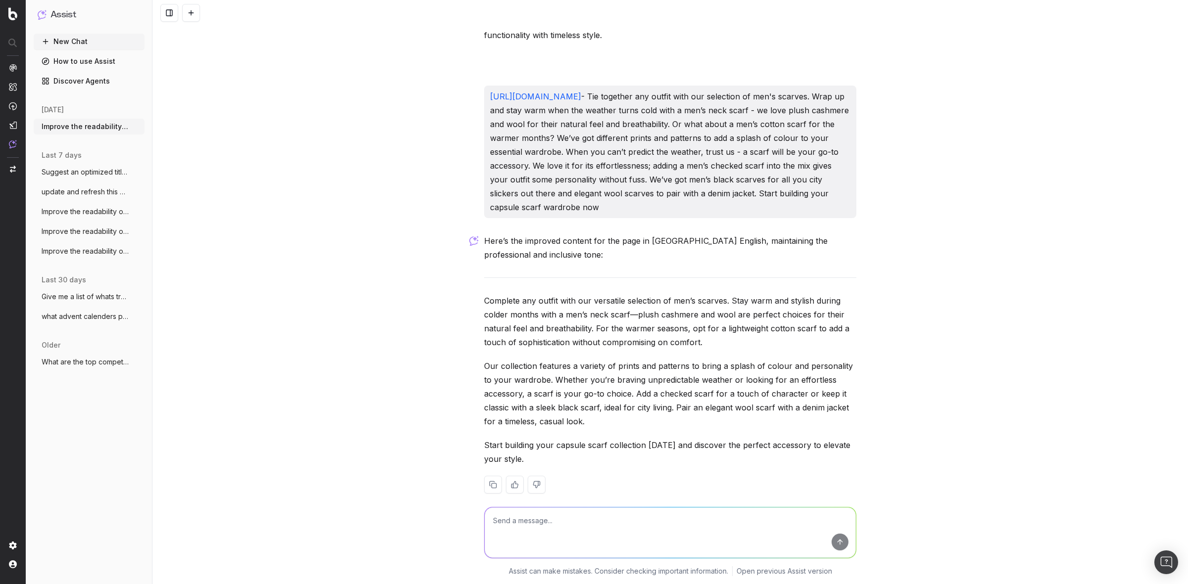
click at [625, 476] on div at bounding box center [670, 485] width 372 height 18
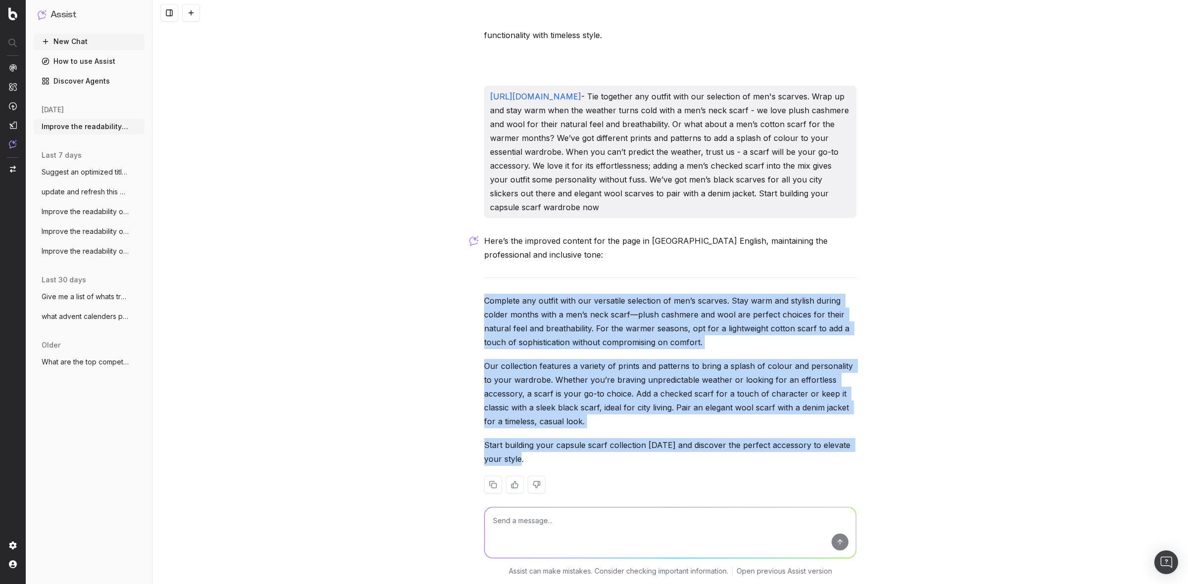
drag, startPoint x: 530, startPoint y: 439, endPoint x: 467, endPoint y: 280, distance: 171.3
click at [467, 280] on div "Improve the readability of https://www.debenhams.com/categories/womens-plus-siz…" at bounding box center [669, 292] width 1035 height 584
copy div "Complete any outfit with our versatile selection of men’s scarves. Stay warm an…"
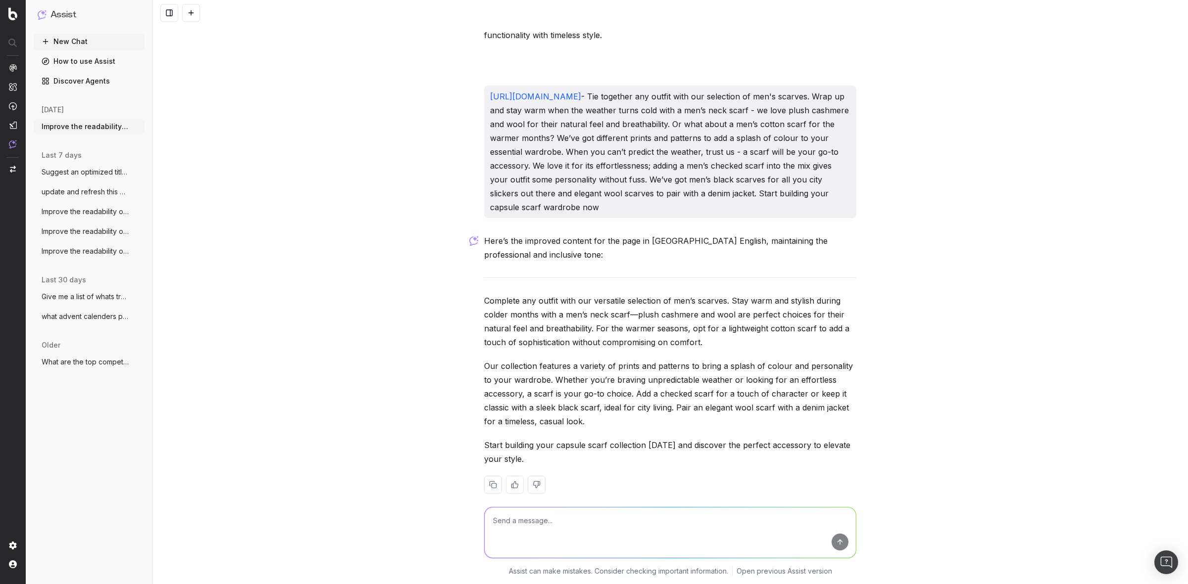
click at [529, 529] on textarea at bounding box center [669, 533] width 371 height 50
type textarea "add top brands"
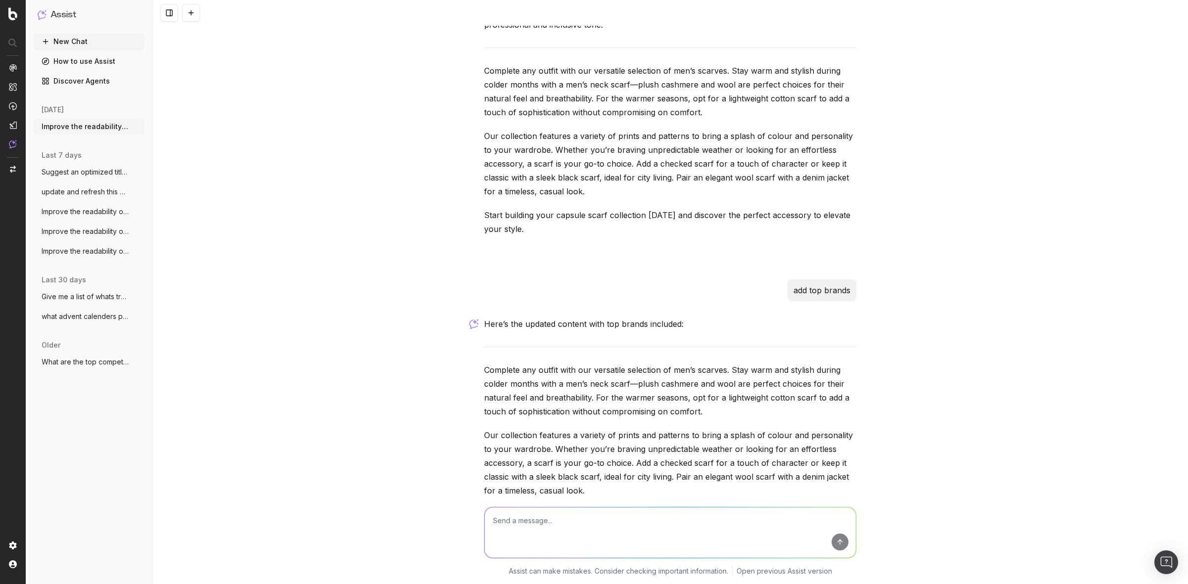
scroll to position [1580, 0]
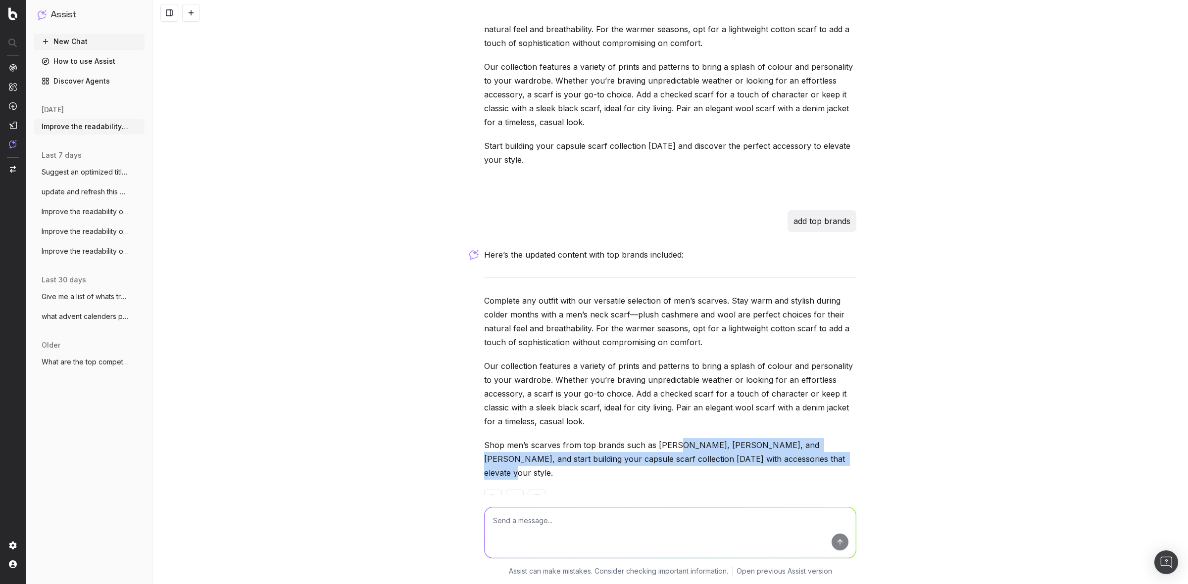
drag, startPoint x: 798, startPoint y: 443, endPoint x: 671, endPoint y: 425, distance: 128.5
click at [671, 438] on p "Shop men’s scarves from top brands such as Barbour, Ted Baker, and Tommy Hilfig…" at bounding box center [670, 459] width 372 height 42
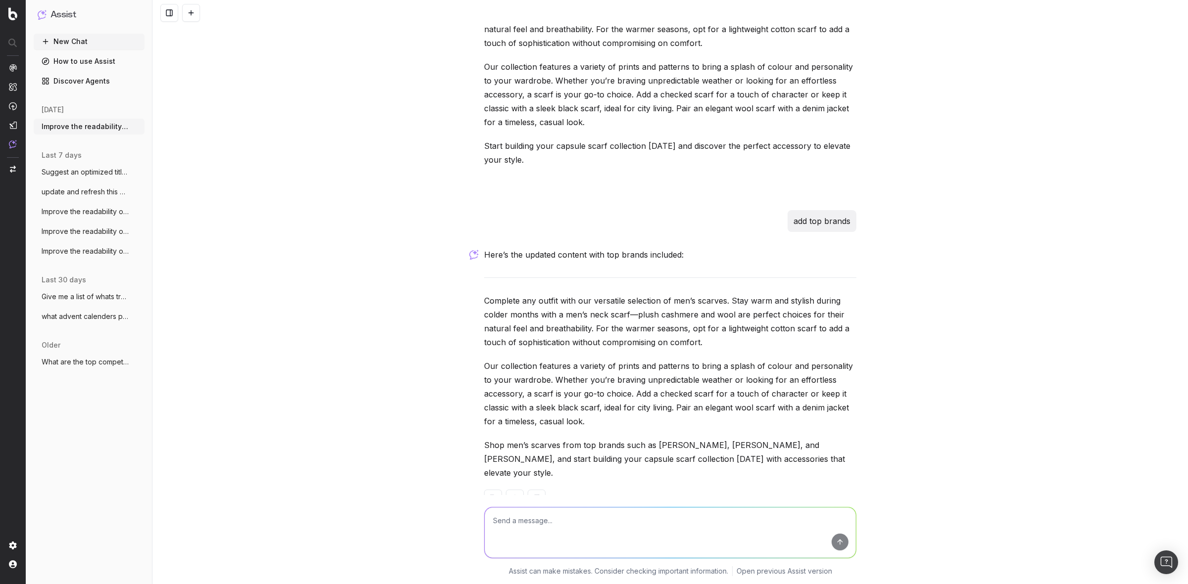
click at [317, 265] on div "Improve the readability of https://www.debenhams.com/categories/womens-plus-siz…" at bounding box center [669, 292] width 1035 height 584
click at [620, 516] on textarea at bounding box center [669, 533] width 371 height 50
type textarea "Add brands we acc sell"
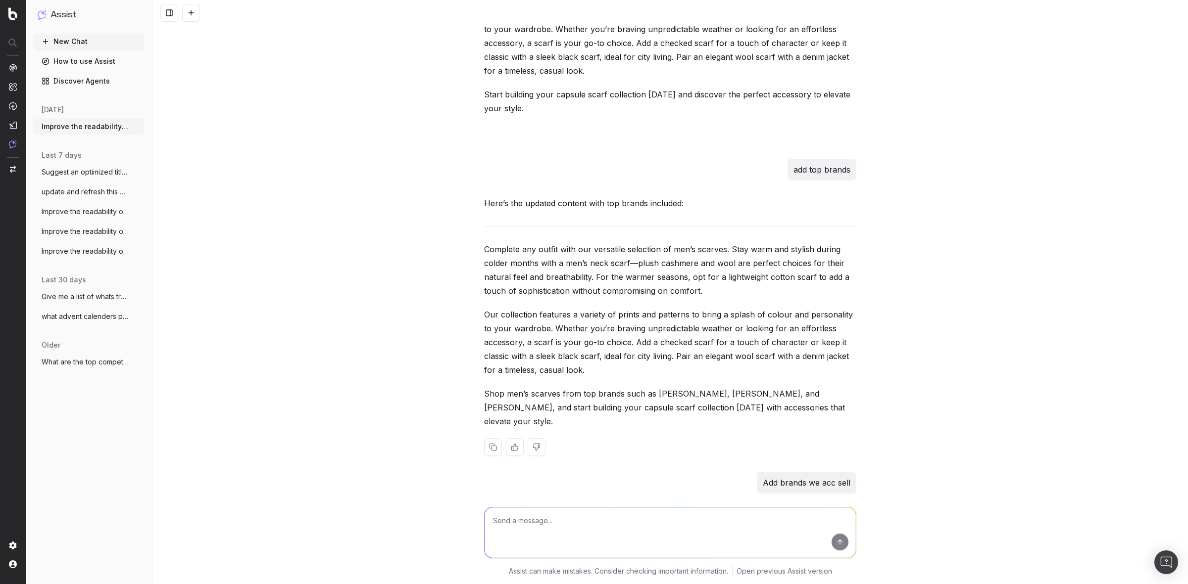
scroll to position [1735, 0]
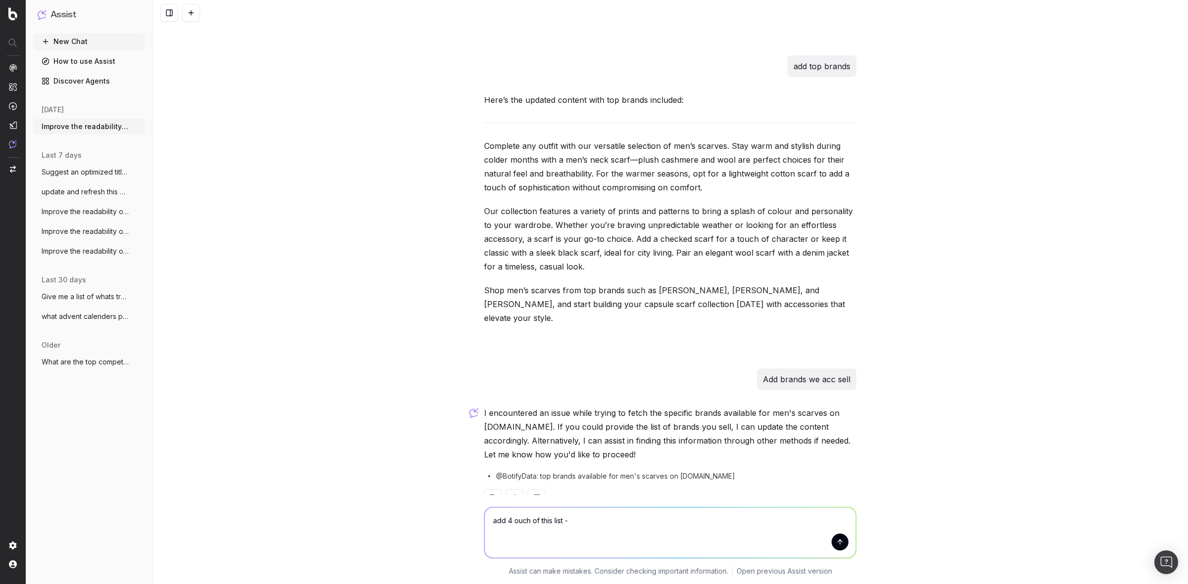
paste textarea "Search for a brand Arsenal FC Aston Villa FC Atlantis BB Sports Beechfield Blac…"
type textarea "add 4 ouch of this list - Search for a brand Arsenal FC Aston Villa FC Atlantis…"
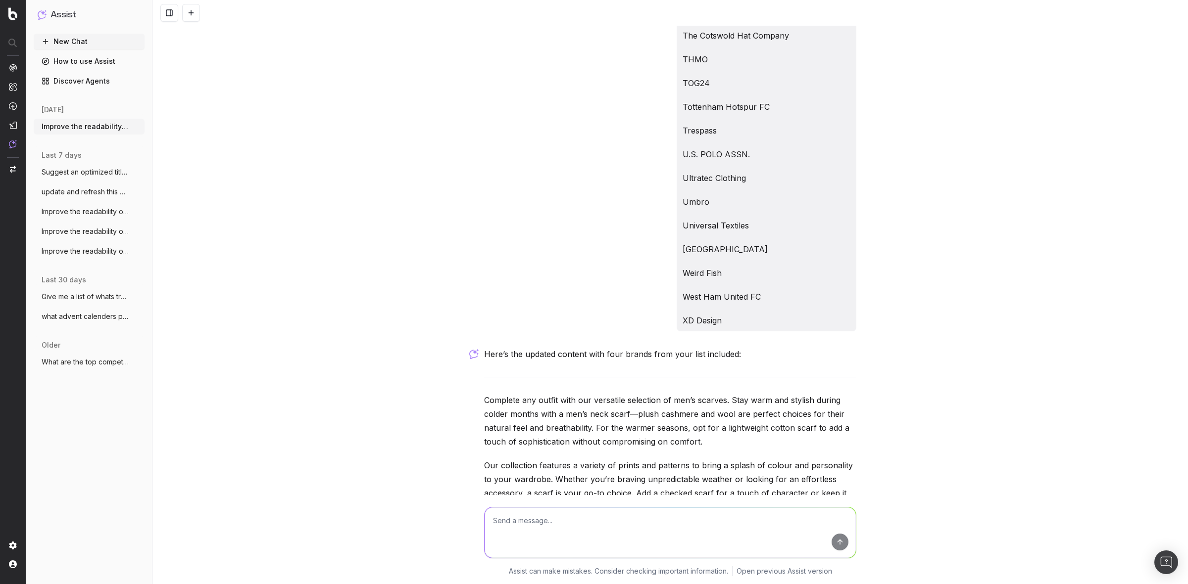
scroll to position [3554, 0]
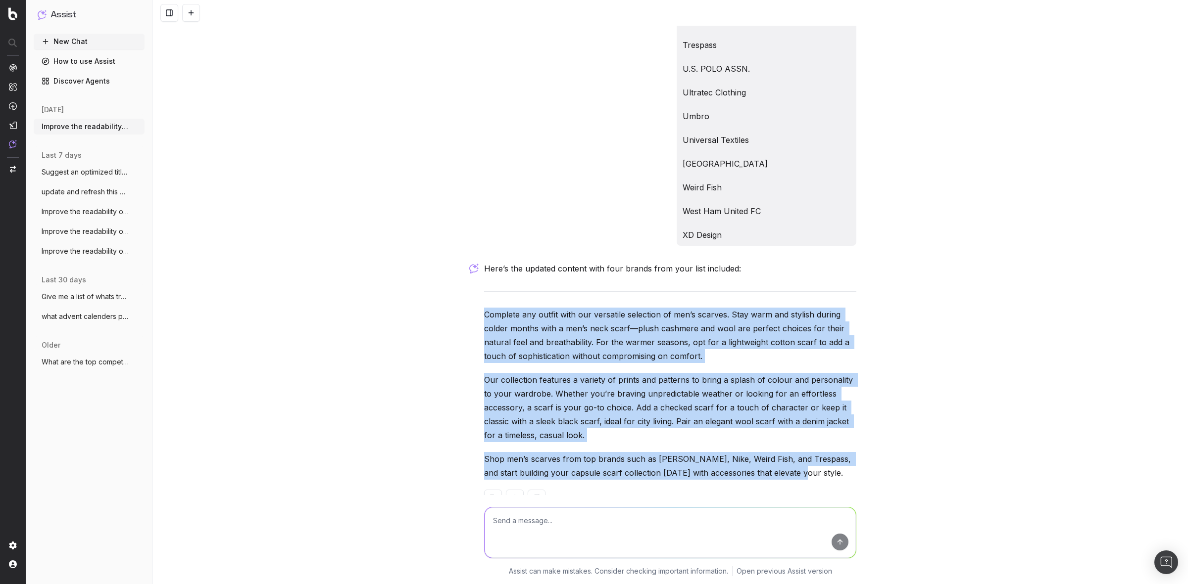
drag, startPoint x: 794, startPoint y: 443, endPoint x: 470, endPoint y: 291, distance: 358.2
click at [470, 291] on div "Improve the readability of https://www.debenhams.com/categories/womens-plus-siz…" at bounding box center [669, 292] width 1035 height 584
copy div "Complete any outfit with our versatile selection of men’s scarves. Stay warm an…"
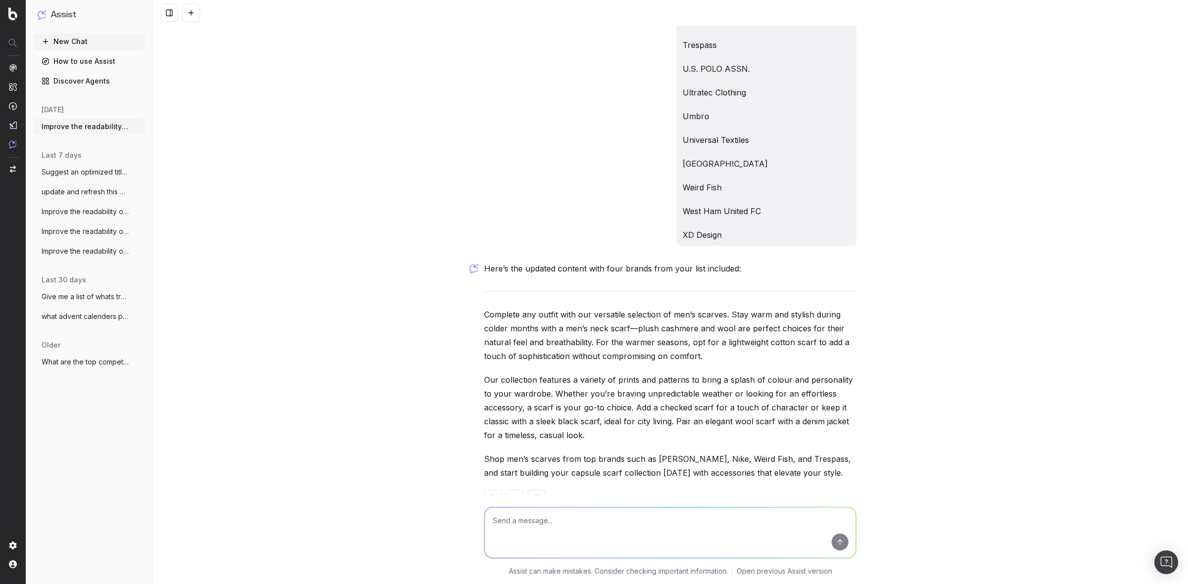
click at [570, 522] on textarea at bounding box center [669, 533] width 371 height 50
paste textarea "Looking for the perfect blend of style and practicality? Men's chukka boots are…"
type textarea "Looking for the perfect blend of style and practicality? Men's chukka boots are…"
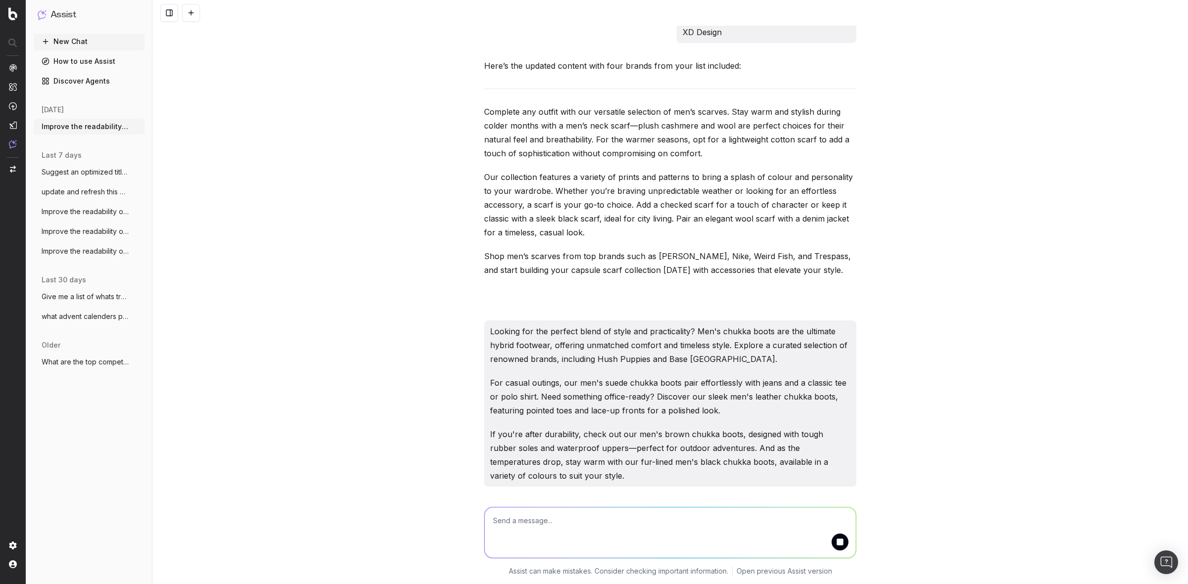
scroll to position [3759, 0]
click at [531, 528] on textarea at bounding box center [669, 533] width 371 height 50
paste textarea "https://www.debenhams.com/categories/home-furniture-sofas-and-chairs-footstools"
type textarea "https://www.debenhams.com/categories/home-furniture-sofas-and-chairs-footstools"
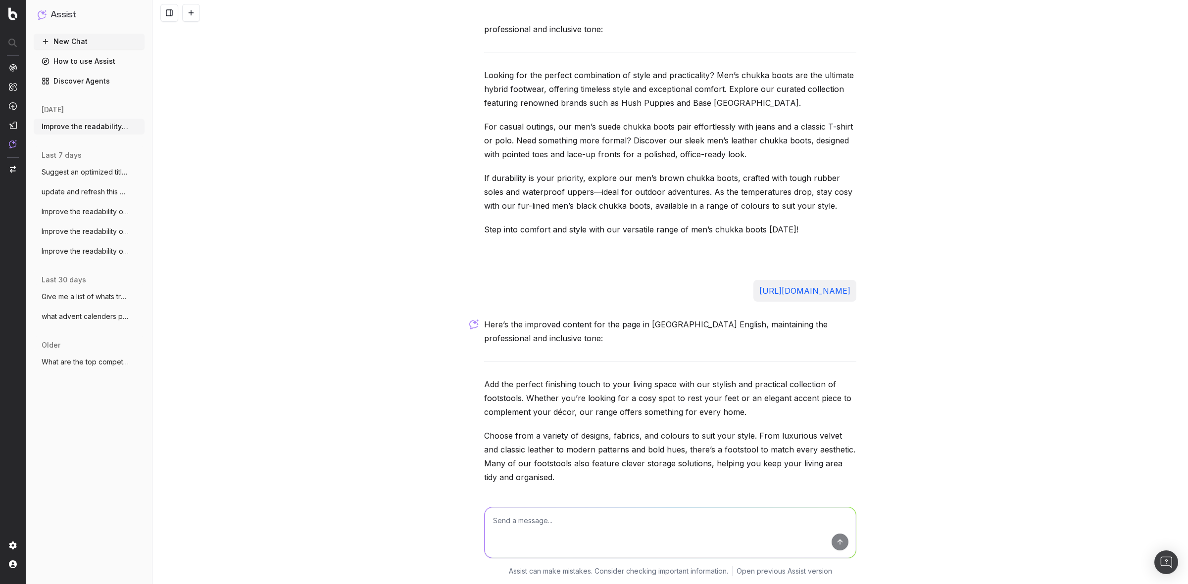
scroll to position [4293, 0]
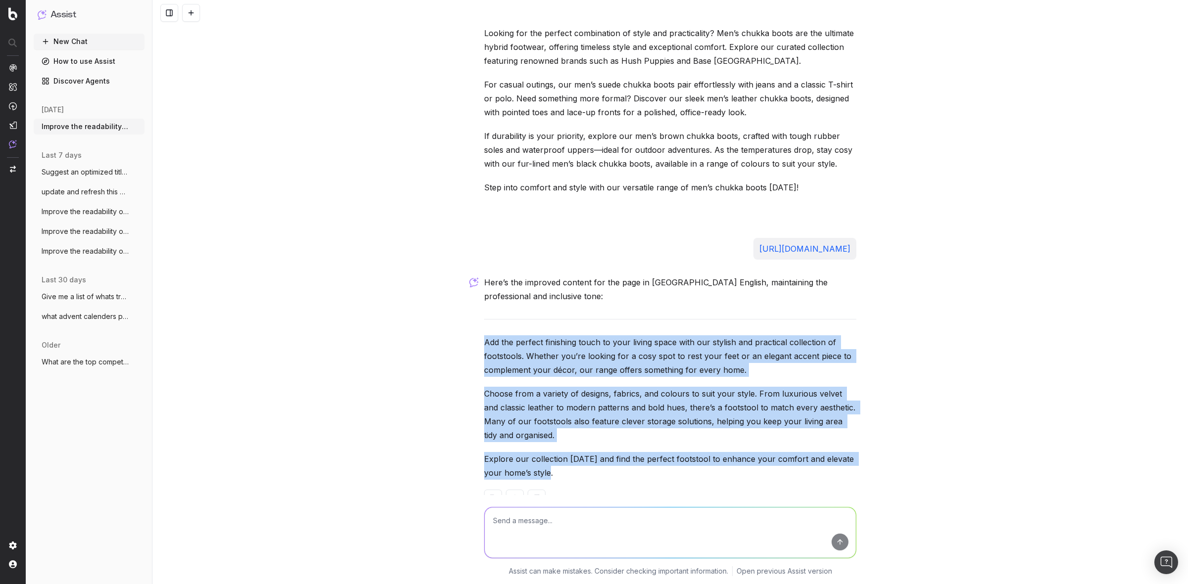
drag, startPoint x: 559, startPoint y: 443, endPoint x: 471, endPoint y: 311, distance: 159.5
click at [471, 311] on div "Improve the readability of https://www.debenhams.com/categories/womens-plus-siz…" at bounding box center [669, 292] width 1035 height 584
copy div "Add the perfect finishing touch to your living space with our stylish and pract…"
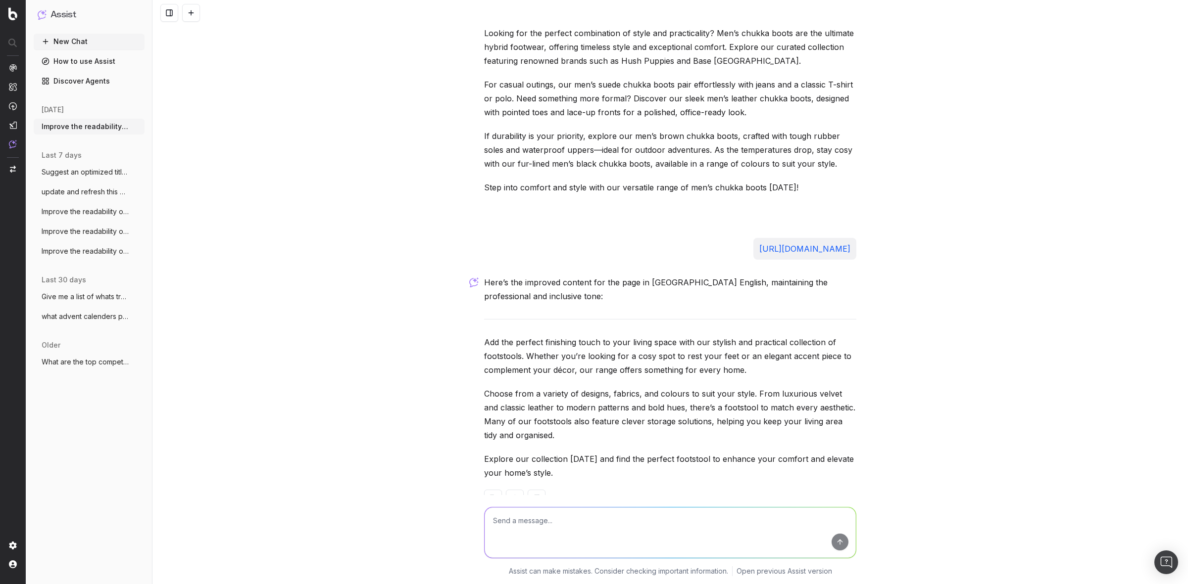
click at [510, 521] on textarea at bounding box center [669, 533] width 371 height 50
paste textarea "https://www.debenhams.com/categories/beauty-advent-calendars"
type textarea "https://www.debenhams.com/categories/beauty-advent-calendars"
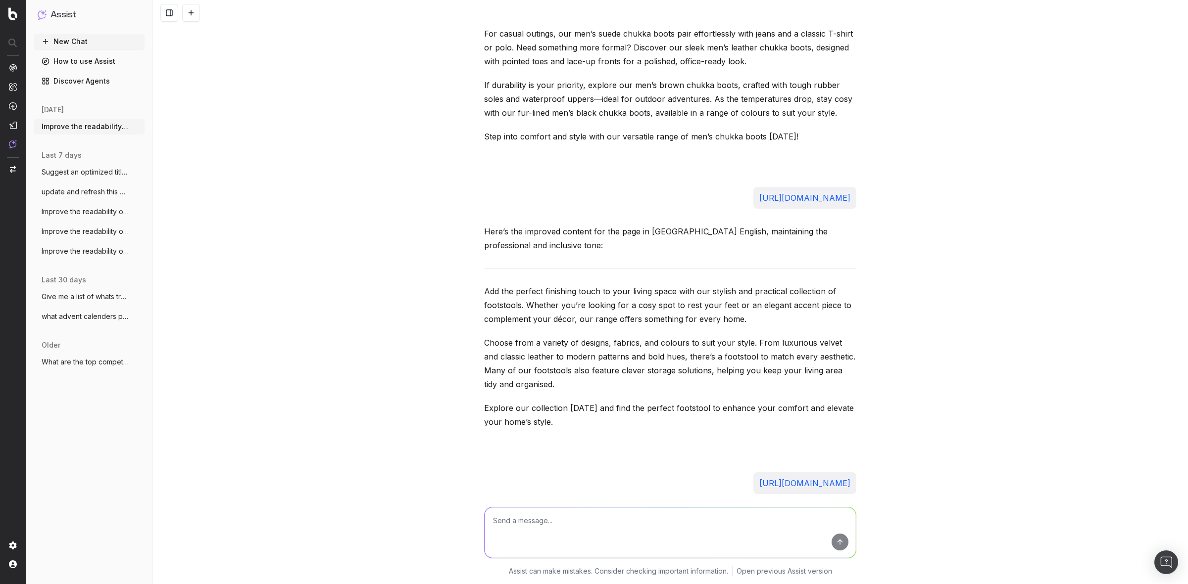
scroll to position [4564, 0]
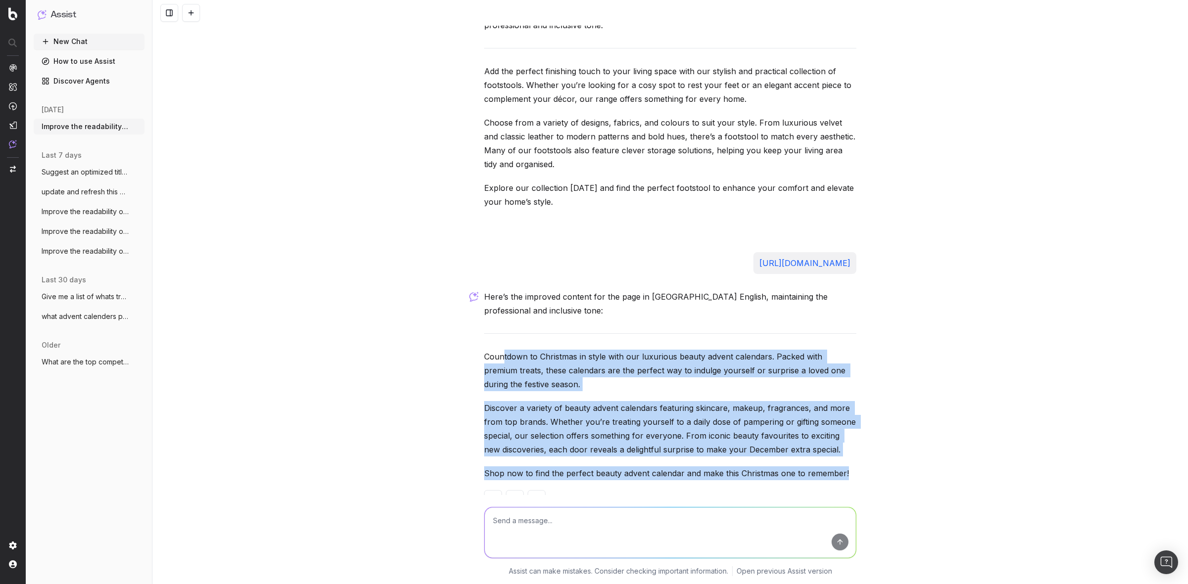
drag, startPoint x: 843, startPoint y: 440, endPoint x: 482, endPoint y: 322, distance: 380.3
click at [494, 330] on div "Here’s the improved content for the page in UK English, maintaining the profess…" at bounding box center [670, 407] width 372 height 234
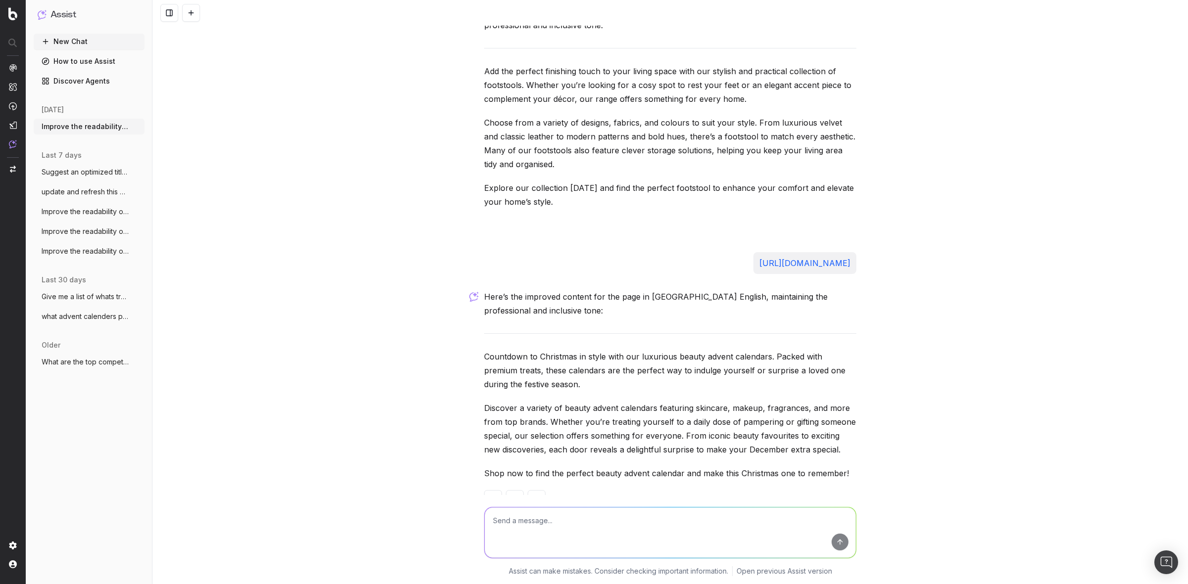
click at [484, 350] on p "Countdown to Christmas in style with our luxurious beauty advent calendars. Pac…" at bounding box center [670, 371] width 372 height 42
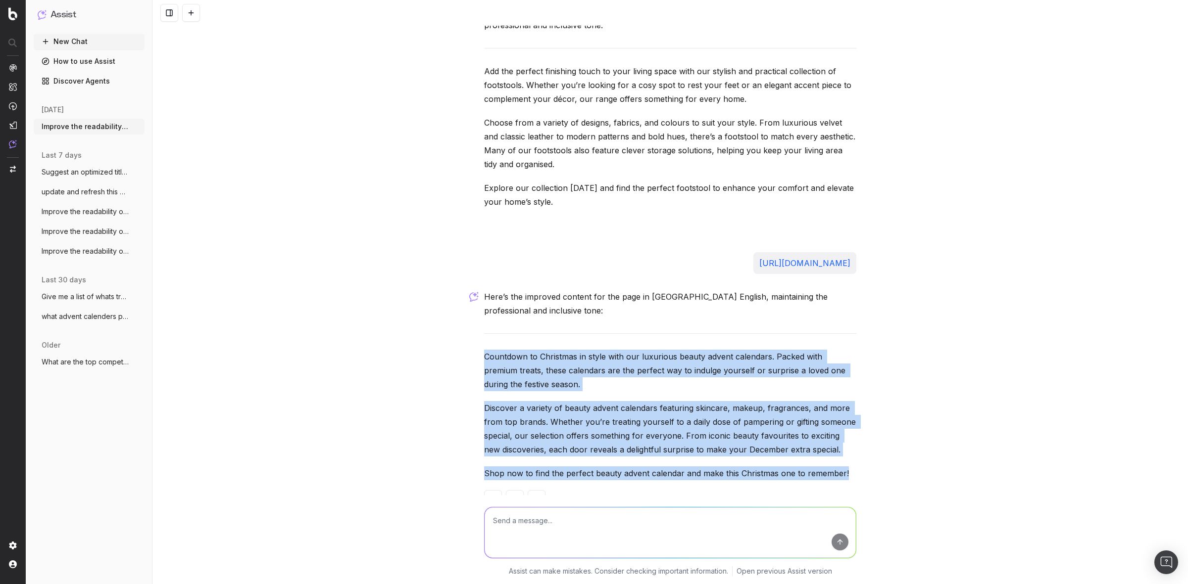
drag, startPoint x: 478, startPoint y: 323, endPoint x: 832, endPoint y: 436, distance: 372.5
copy div "Countdown to Christmas in style with our luxurious beauty advent calendars. Pac…"
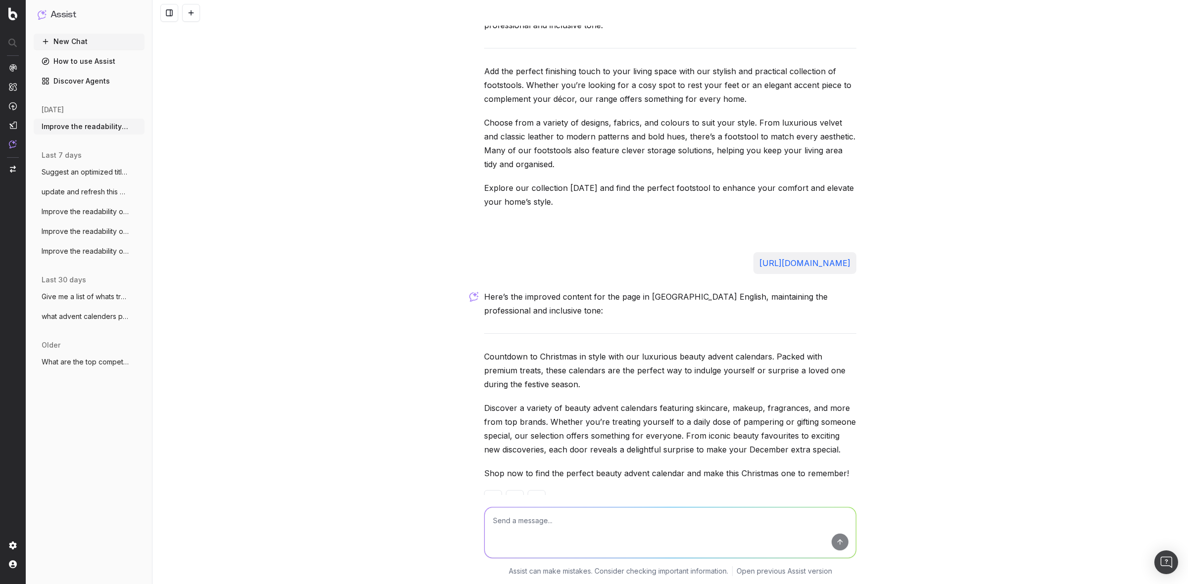
click at [382, 198] on div "Improve the readability of https://www.debenhams.com/categories/womens-plus-siz…" at bounding box center [669, 292] width 1035 height 584
click at [528, 528] on textarea at bounding box center [669, 533] width 371 height 50
paste textarea "Countdown to Christmas in style with our luxurious beauty advent calendars. Pac…"
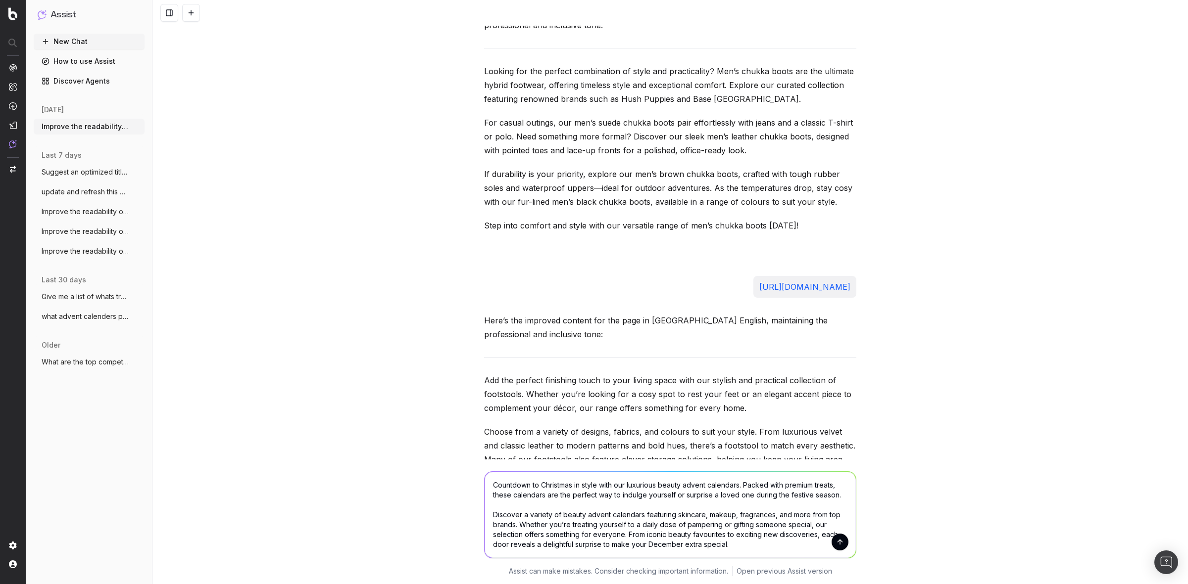
scroll to position [30, 0]
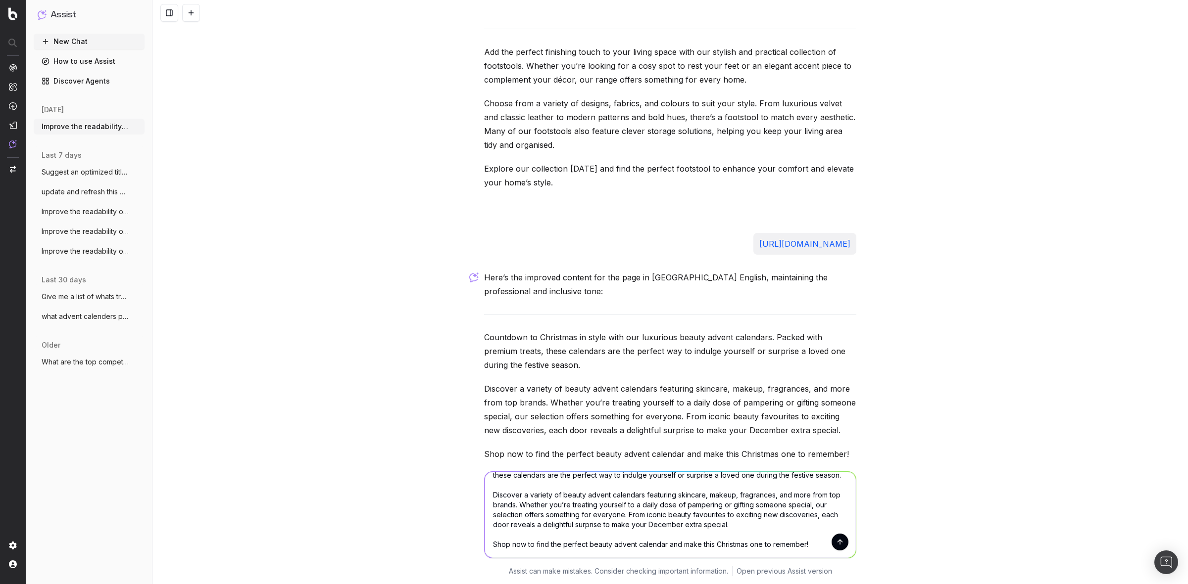
drag, startPoint x: 493, startPoint y: 486, endPoint x: 755, endPoint y: 603, distance: 286.5
click at [755, 584] on html "Assist New Chat How to use Assist Discover Agents today Improve the readability…" at bounding box center [594, 292] width 1188 height 584
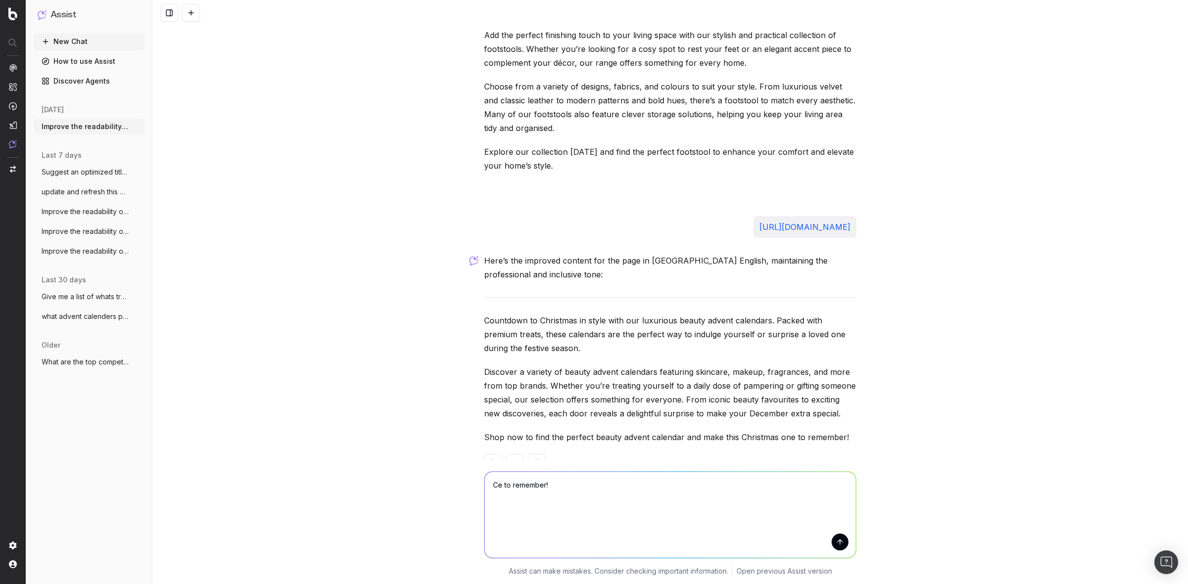
scroll to position [4564, 0]
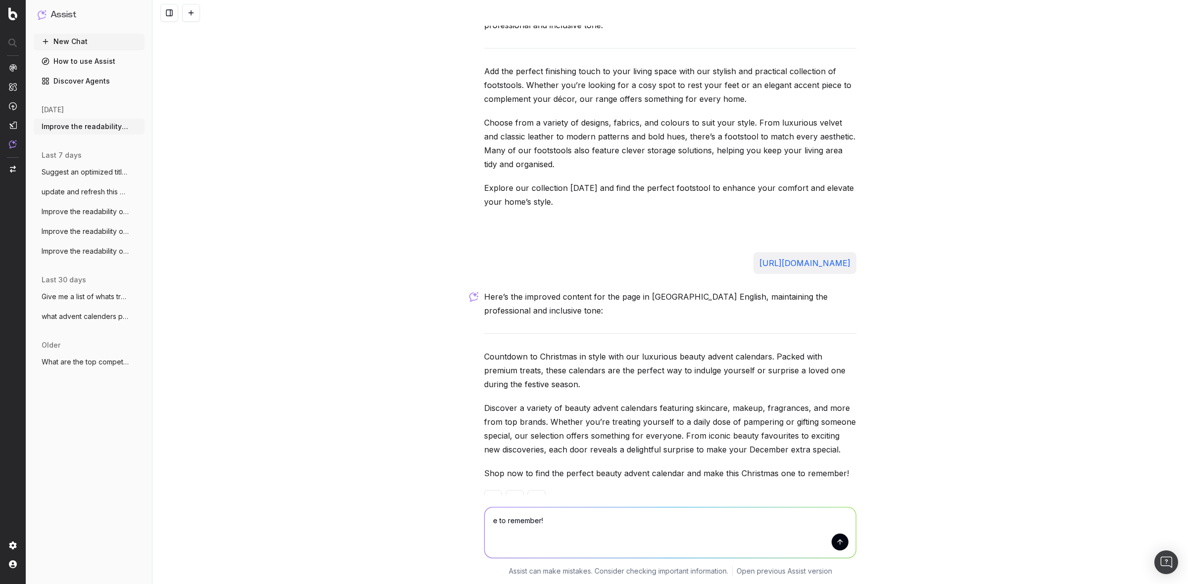
click at [607, 539] on textarea "e to remember!" at bounding box center [669, 533] width 371 height 50
click at [605, 536] on textarea "e to remember!" at bounding box center [669, 533] width 371 height 50
type textarea "e"
click at [268, 127] on div "Improve the readability of https://www.debenhams.com/categories/womens-plus-siz…" at bounding box center [669, 292] width 1035 height 584
click at [533, 526] on textarea at bounding box center [669, 533] width 371 height 50
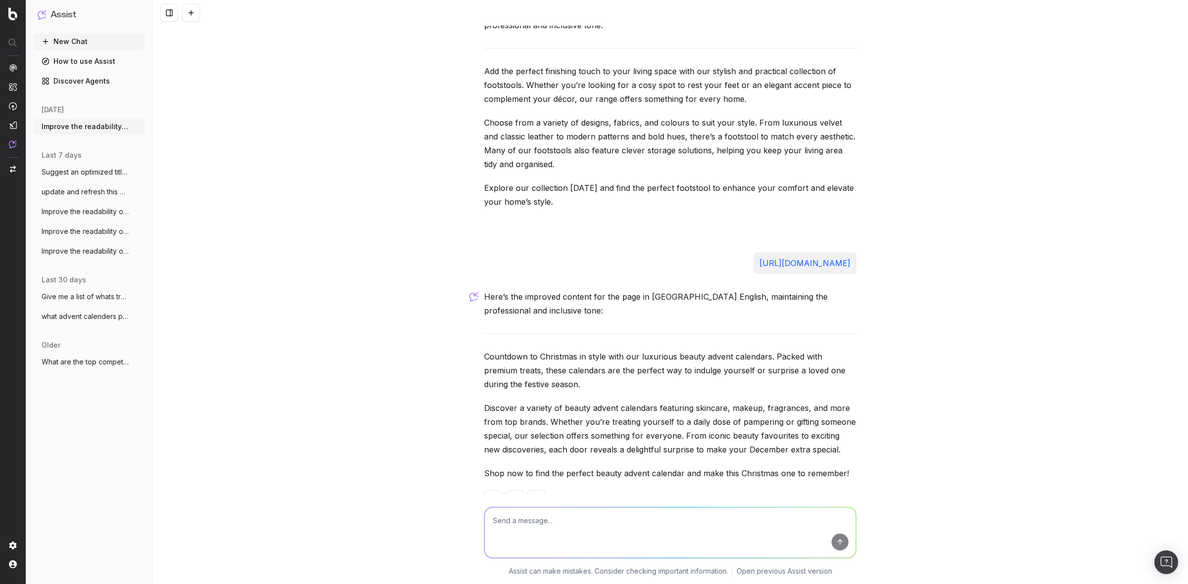
paste textarea "https://www.debenhams.com/categories/womens-dresses-bodycon-dresses"
paste textarea "Welcome to our captivating collection of bodycon dresses at Debenhams, where ti…"
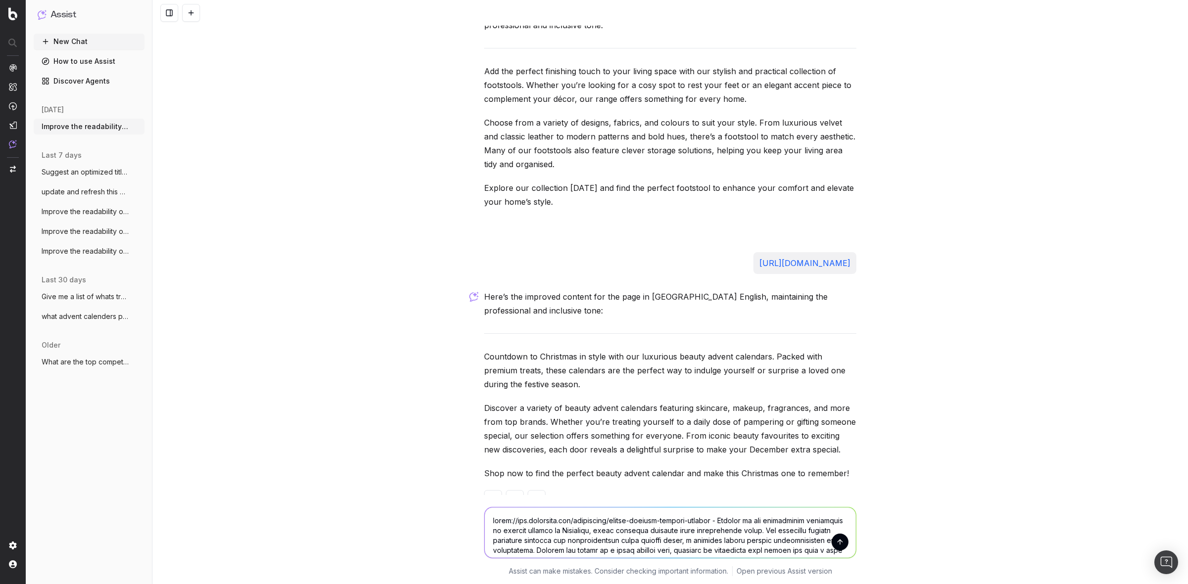
scroll to position [71, 0]
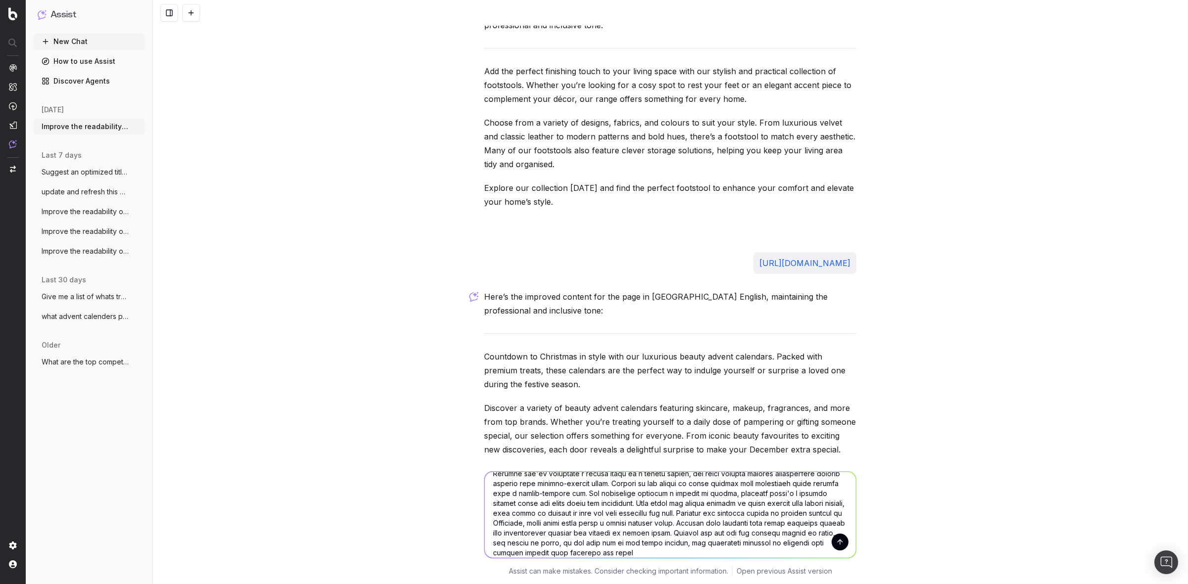
type textarea "https://www.debenhams.com/categories/womens-dresses-bodycon-dresses - Welcome t…"
click at [835, 537] on button "submit" at bounding box center [839, 542] width 17 height 17
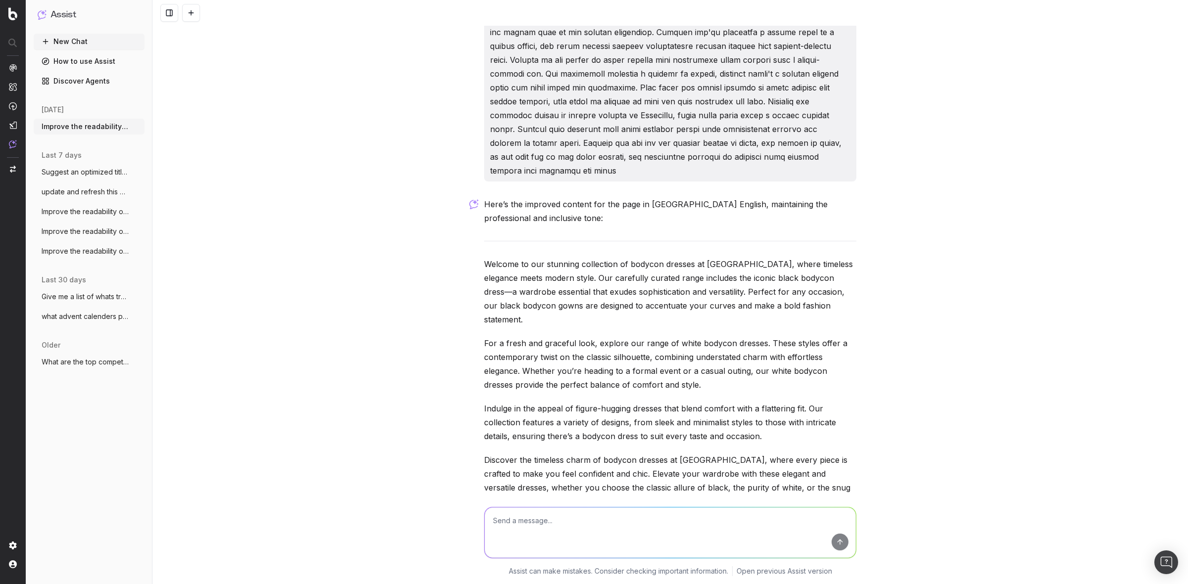
scroll to position [5165, 0]
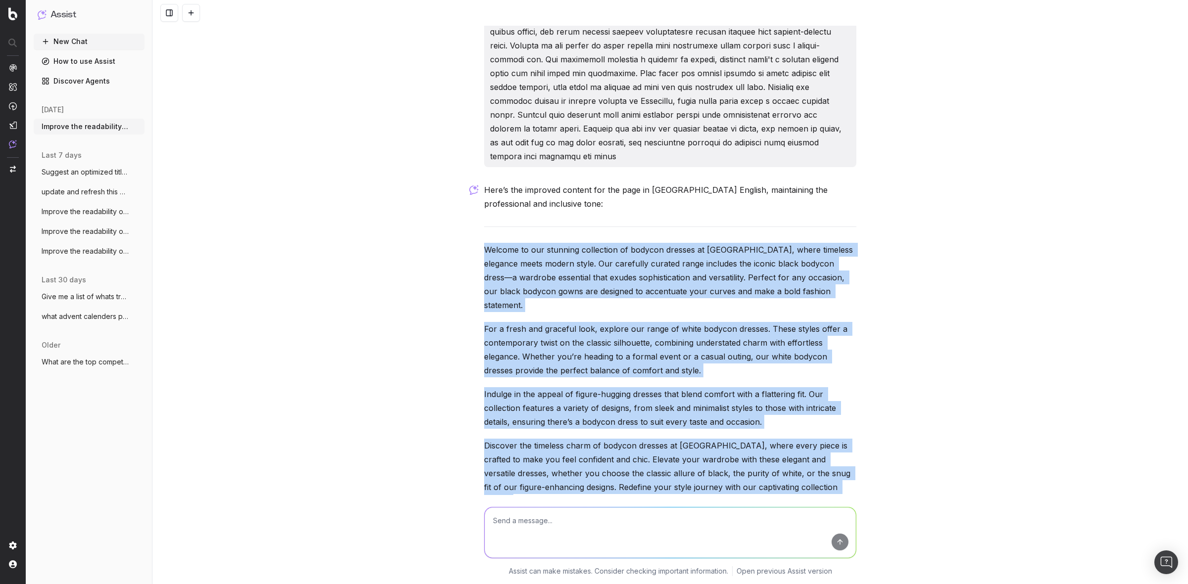
drag, startPoint x: 473, startPoint y: 221, endPoint x: 801, endPoint y: 453, distance: 401.9
click at [801, 453] on div "Improve the readability of https://www.debenhams.com/categories/womens-plus-siz…" at bounding box center [669, 292] width 1035 height 584
copy div "Welcome to our stunning collection of bodycon dresses at Debenhams, where timel…"
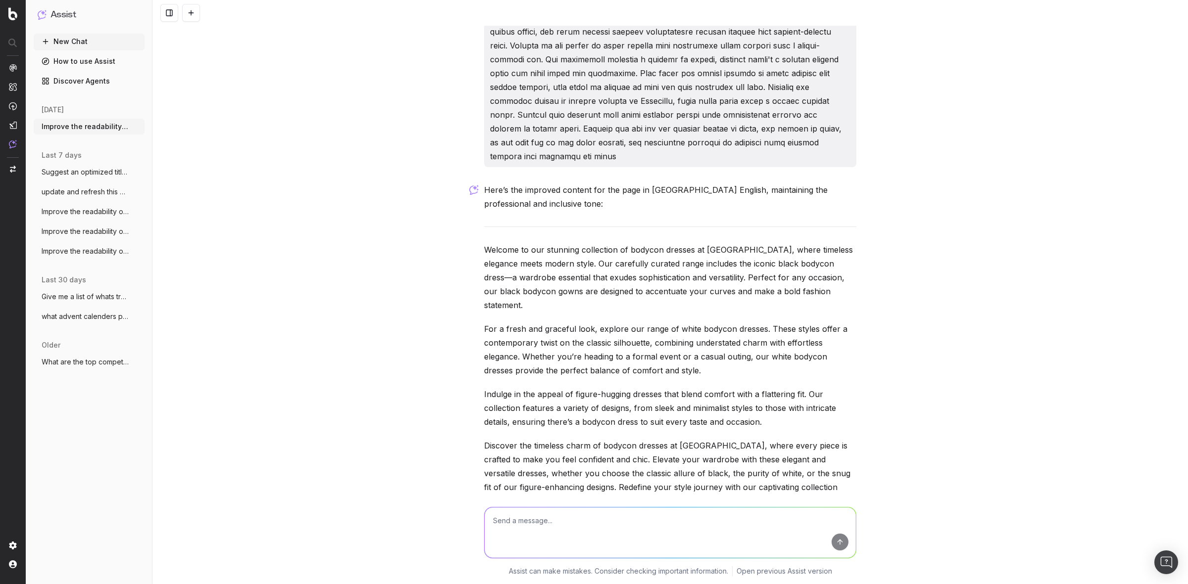
click at [512, 522] on textarea at bounding box center [669, 533] width 371 height 50
paste textarea "https://www.debenhams.com/categories/womens-dresses-smart-dresses"
paste textarea "Step into sophistication and style with Debenhams' collection of women's smart …"
type textarea "https://www.debenhams.com/categories/womens-dresses-smart-dresses - Step into s…"
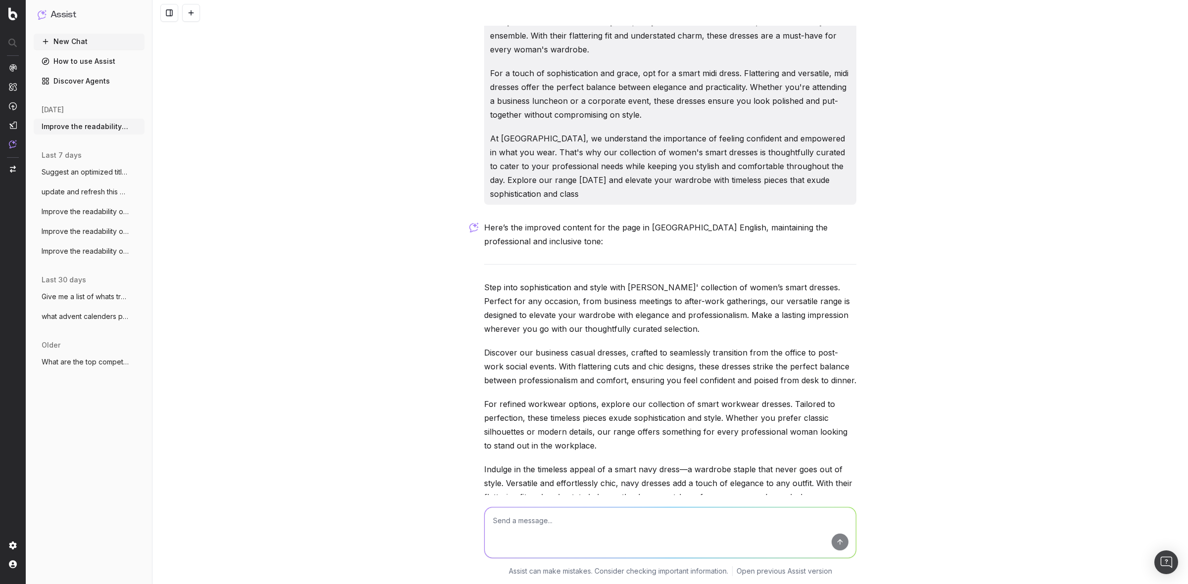
scroll to position [6042, 0]
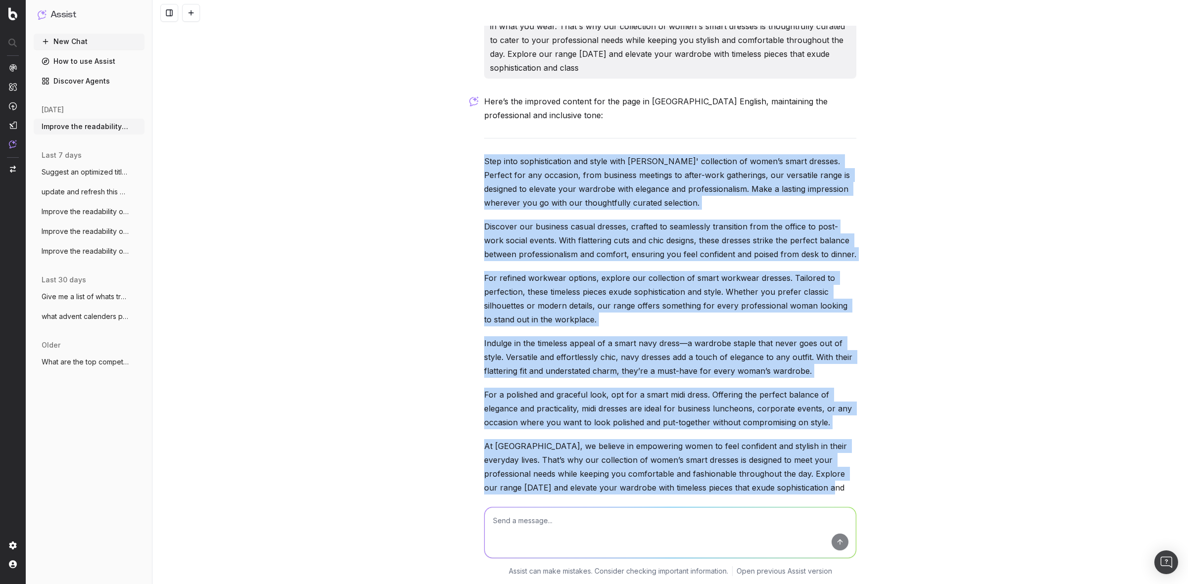
drag, startPoint x: 815, startPoint y: 444, endPoint x: 478, endPoint y: 120, distance: 467.6
copy div "Step into sophistication and style with Debenhams' collection of women’s smart …"
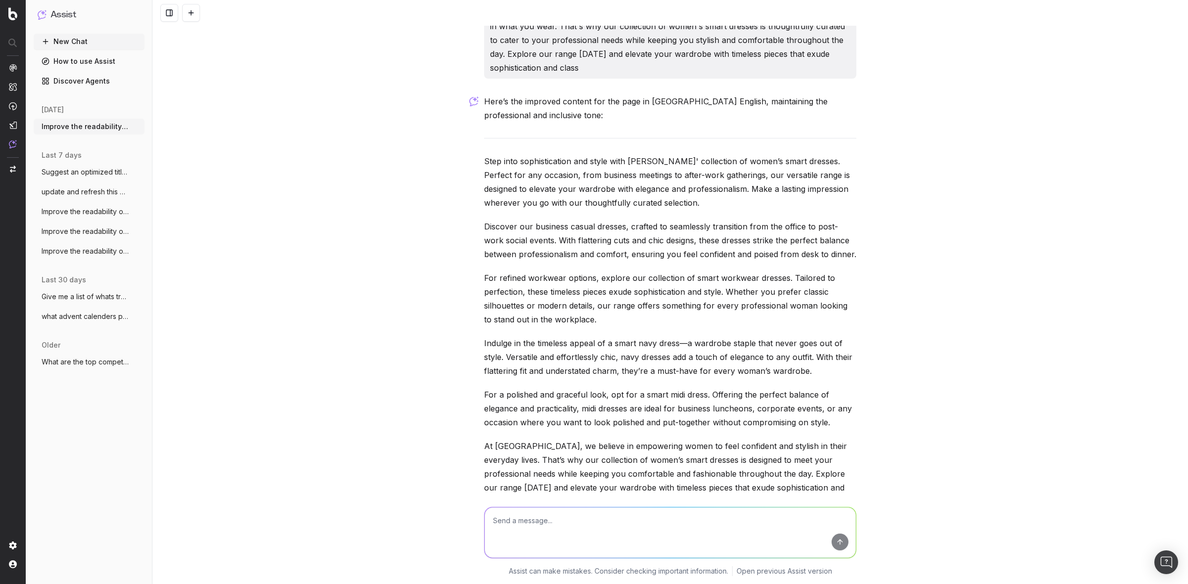
click at [534, 518] on textarea at bounding box center [669, 533] width 371 height 50
paste textarea "https://www.debenhams.com/categories/womens-dresses-evening-dresses-knee-length…"
paste textarea "Finding the perfect ensemble for an evening affair? Look no further than our ex…"
type textarea "https://www.debenhams.com/categories/womens-dresses-evening-dresses-knee-length…"
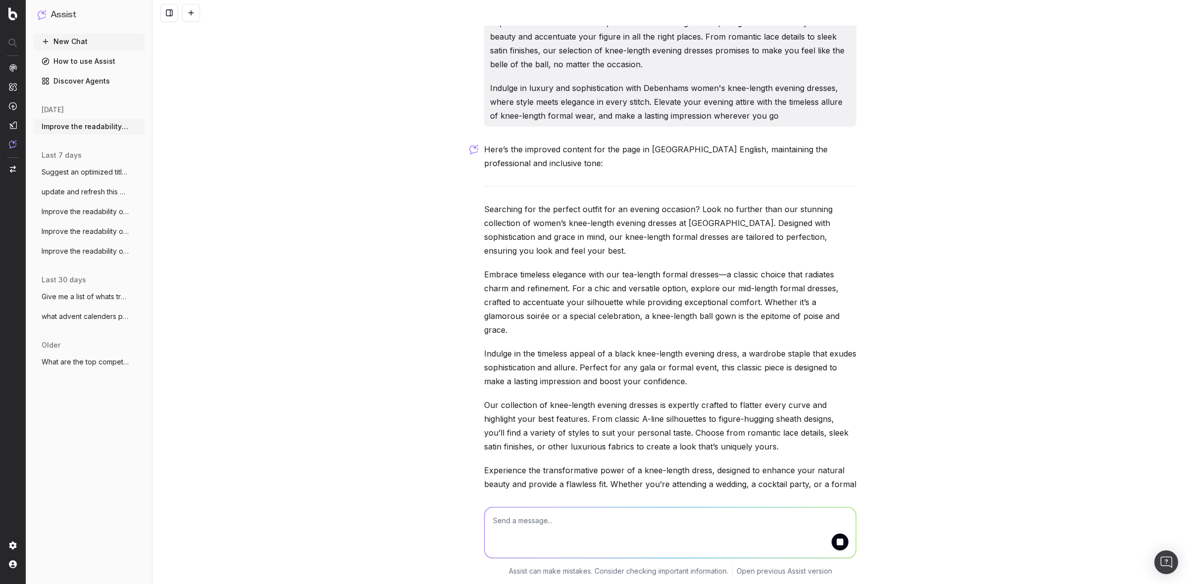
scroll to position [6830, 0]
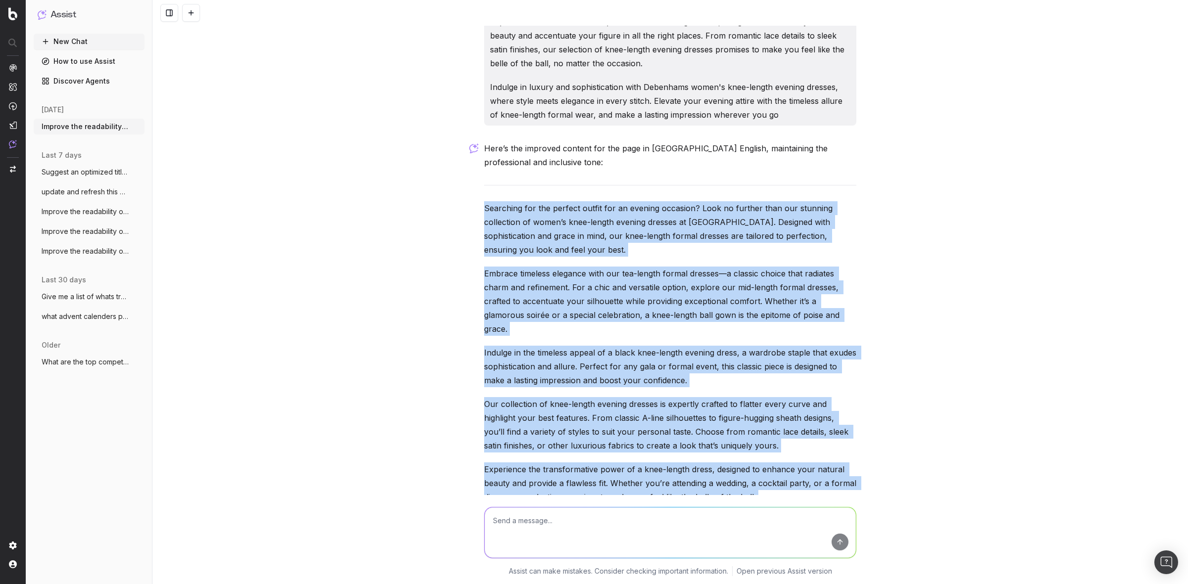
drag, startPoint x: 668, startPoint y: 493, endPoint x: 478, endPoint y: 155, distance: 388.2
